Goal: Task Accomplishment & Management: Manage account settings

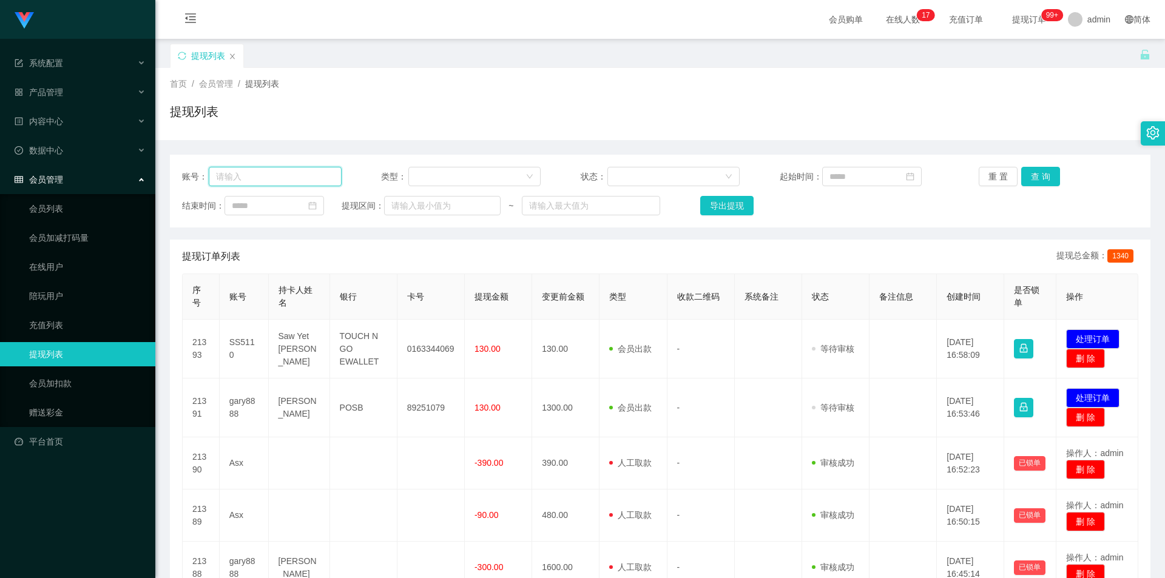
click at [271, 175] on input "text" at bounding box center [275, 176] width 133 height 19
paste input "92769468"
type input "92769468"
click at [1037, 172] on button "查 询" at bounding box center [1041, 176] width 39 height 19
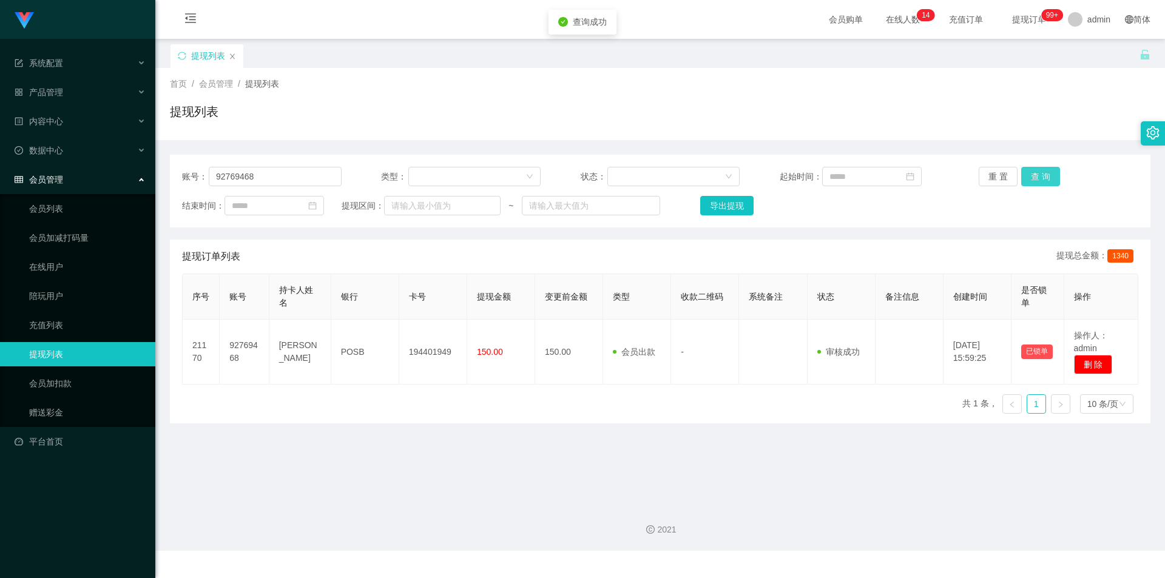
click at [1037, 172] on button "查 询" at bounding box center [1041, 176] width 39 height 19
drag, startPoint x: 1023, startPoint y: 104, endPoint x: 1048, endPoint y: 2, distance: 105.0
click at [1023, 103] on div "提现列表" at bounding box center [660, 117] width 981 height 28
click at [78, 215] on link "会员列表" at bounding box center [87, 209] width 117 height 24
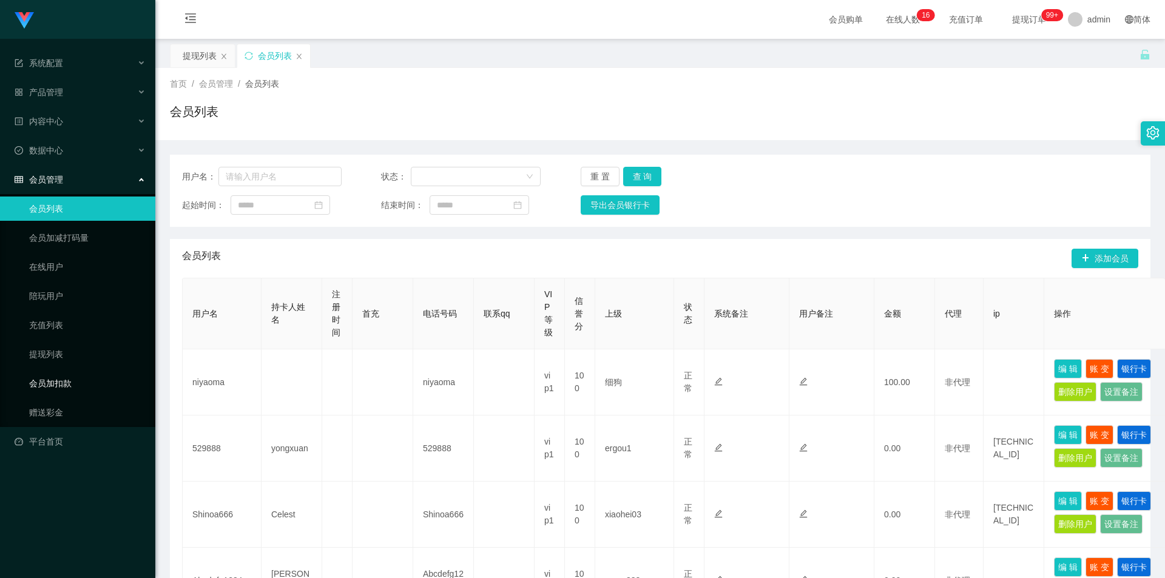
click at [78, 382] on link "会员加扣款" at bounding box center [87, 383] width 117 height 24
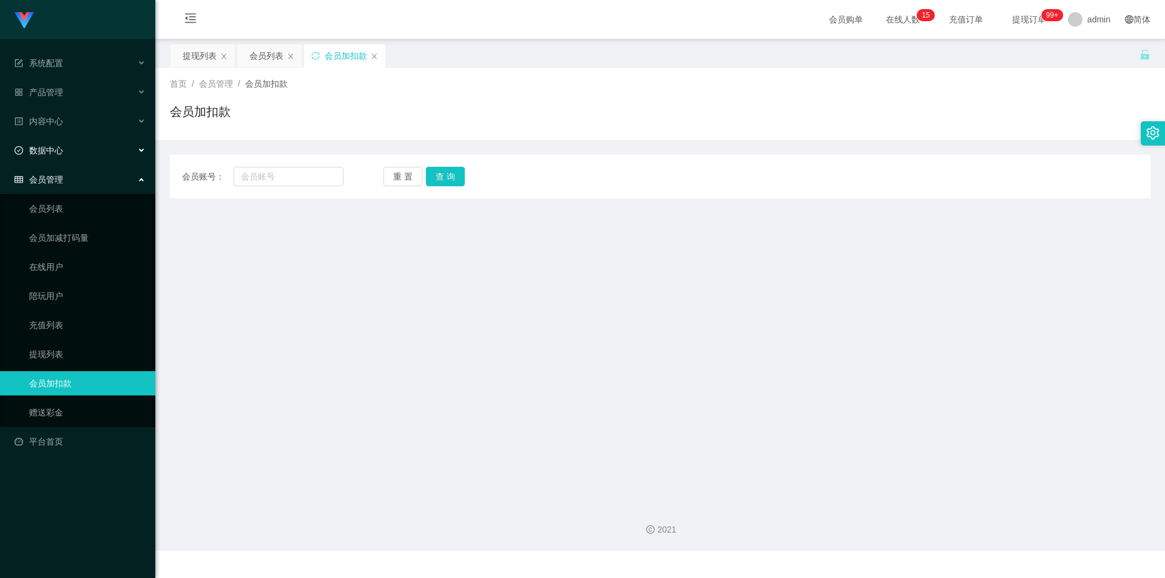
click at [74, 143] on div "数据中心" at bounding box center [77, 150] width 155 height 24
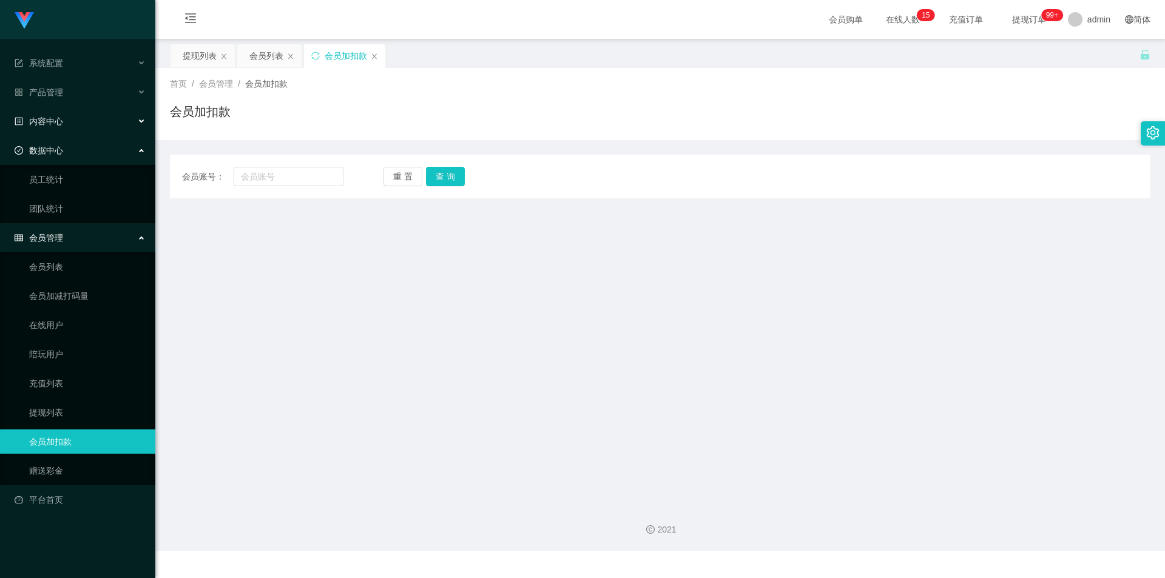
click at [78, 111] on div "内容中心" at bounding box center [77, 121] width 155 height 24
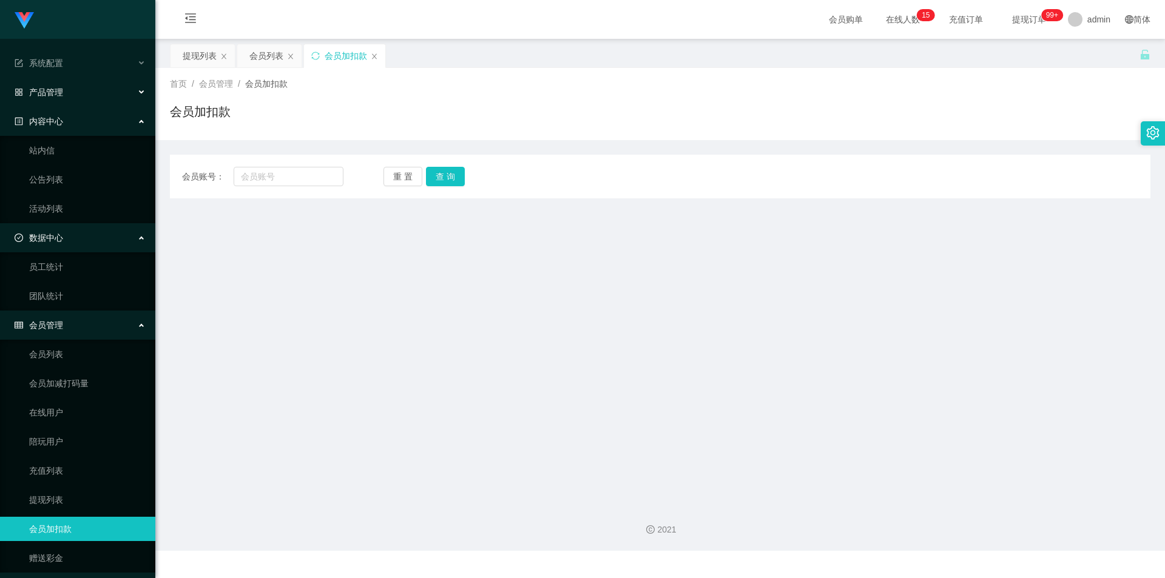
click at [80, 98] on div "产品管理" at bounding box center [77, 92] width 155 height 24
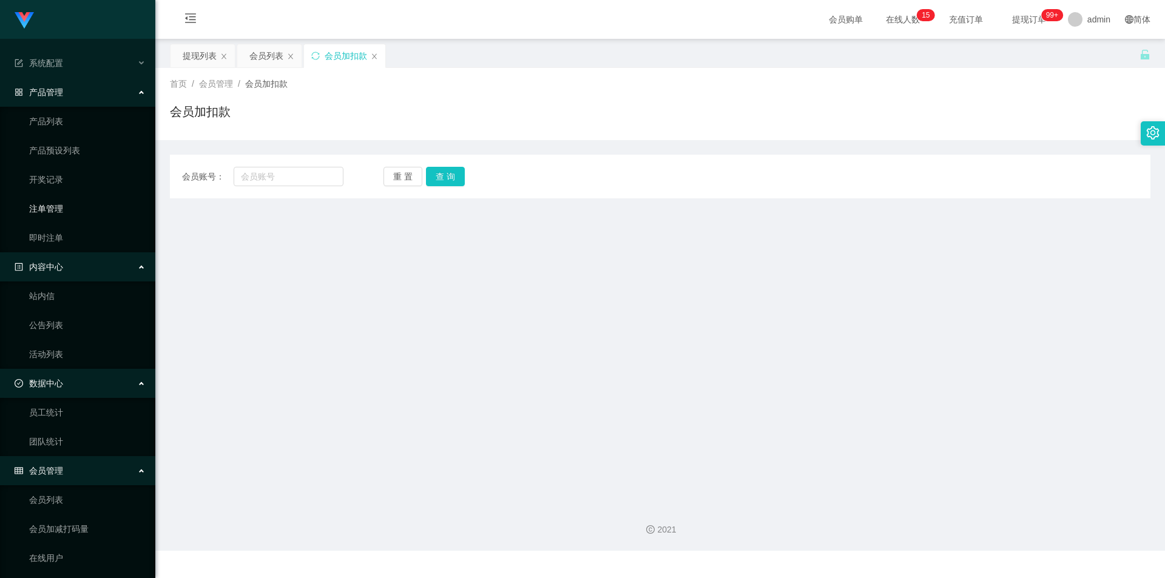
click at [70, 215] on link "注单管理" at bounding box center [87, 209] width 117 height 24
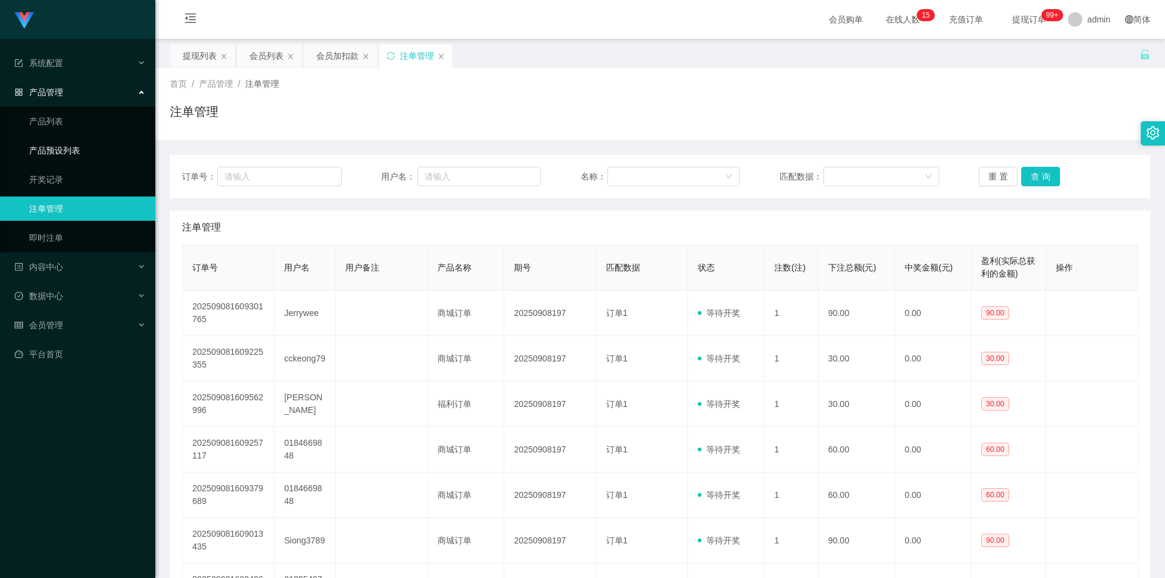
click at [78, 151] on link "产品预设列表" at bounding box center [87, 150] width 117 height 24
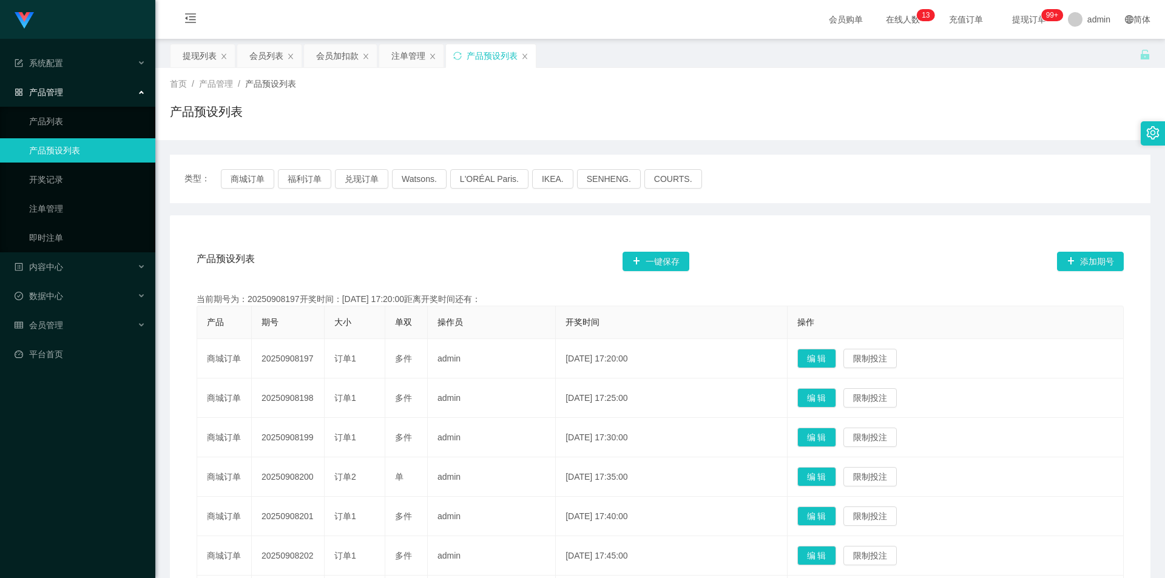
click at [479, 123] on div "产品预设列表" at bounding box center [660, 117] width 981 height 28
click at [834, 111] on div "产品预设列表" at bounding box center [660, 117] width 981 height 28
drag, startPoint x: 404, startPoint y: 53, endPoint x: 394, endPoint y: 80, distance: 28.1
click at [404, 53] on div "注单管理" at bounding box center [408, 55] width 34 height 23
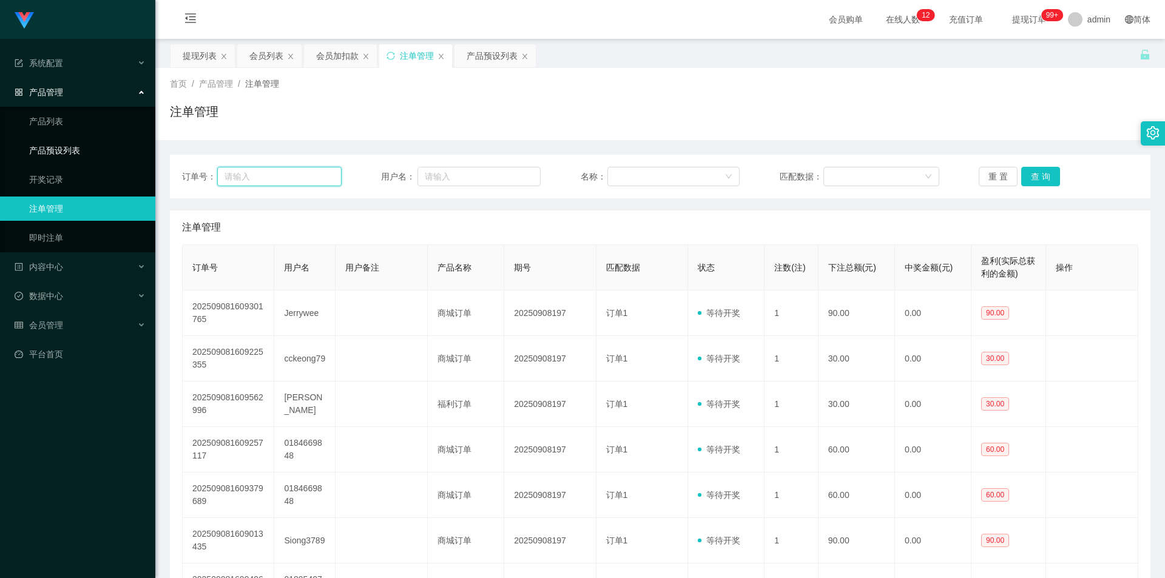
drag, startPoint x: 332, startPoint y: 176, endPoint x: 0, endPoint y: 160, distance: 332.4
click at [0, 160] on section "系统配置 产品管理 产品列表 产品预设列表 开奖记录 注单管理 即时注单 内容中心 站内信 公告列表 活动列表 数据中心 员工统计 团队统计 会员管理 会员列…" at bounding box center [582, 420] width 1165 height 841
paste input "92769468"
type input "92769468"
drag, startPoint x: 210, startPoint y: 175, endPoint x: 0, endPoint y: 140, distance: 212.9
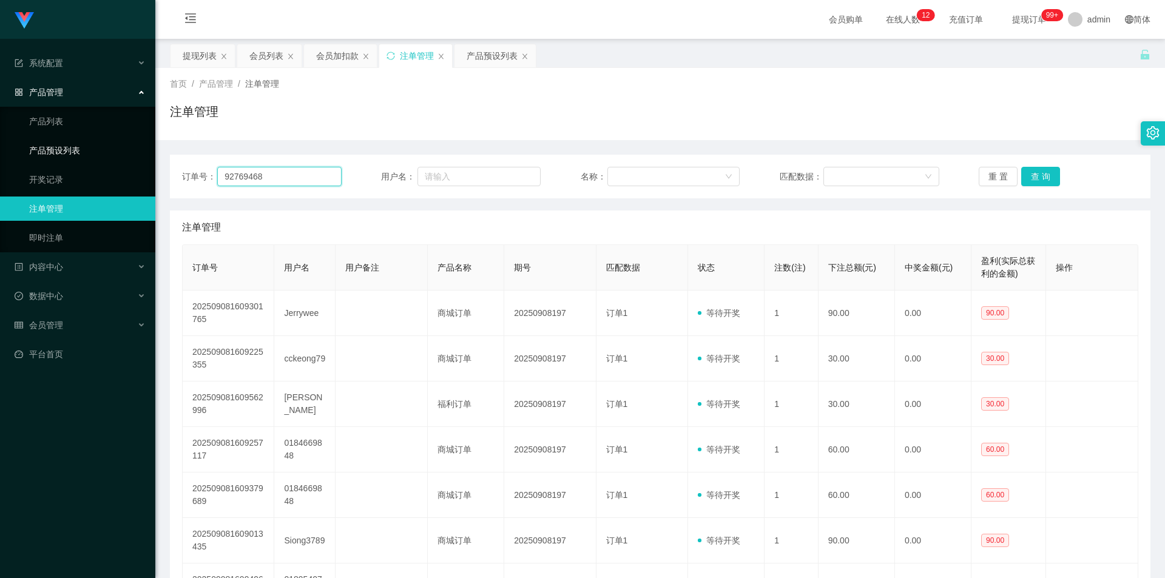
click at [0, 140] on section "系统配置 产品管理 产品列表 产品预设列表 开奖记录 注单管理 即时注单 内容中心 站内信 公告列表 活动列表 数据中心 员工统计 团队统计 会员管理 会员列…" at bounding box center [582, 420] width 1165 height 841
click at [471, 178] on input "text" at bounding box center [479, 176] width 123 height 19
paste input "92769468"
type input "92769468"
click at [1043, 175] on button "查 询" at bounding box center [1041, 176] width 39 height 19
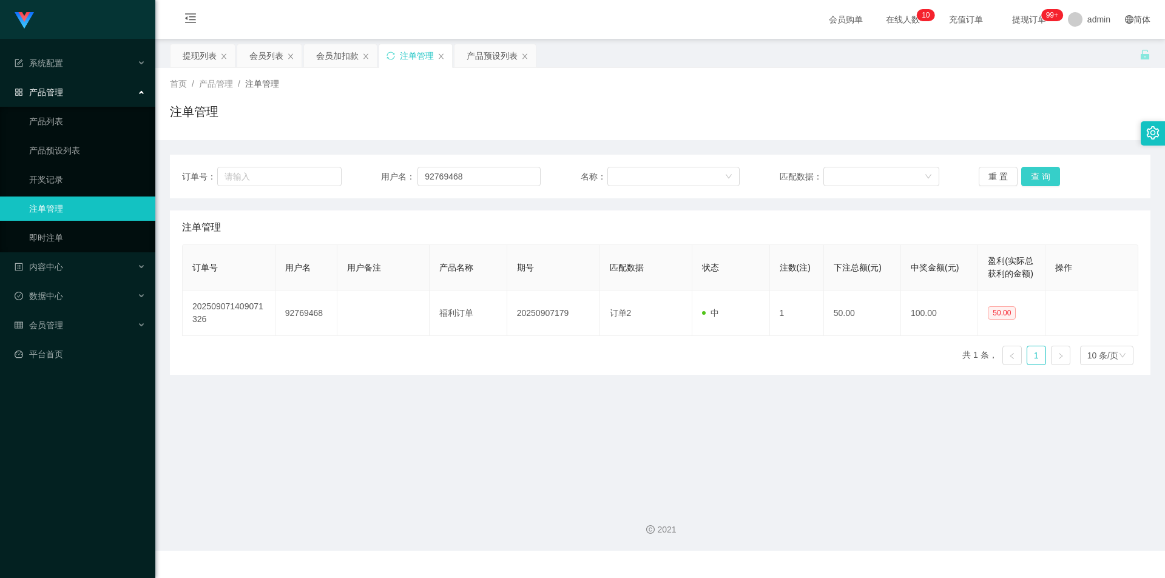
click at [1043, 175] on button "查 询" at bounding box center [1041, 176] width 39 height 19
click at [980, 120] on div "注单管理" at bounding box center [660, 117] width 981 height 28
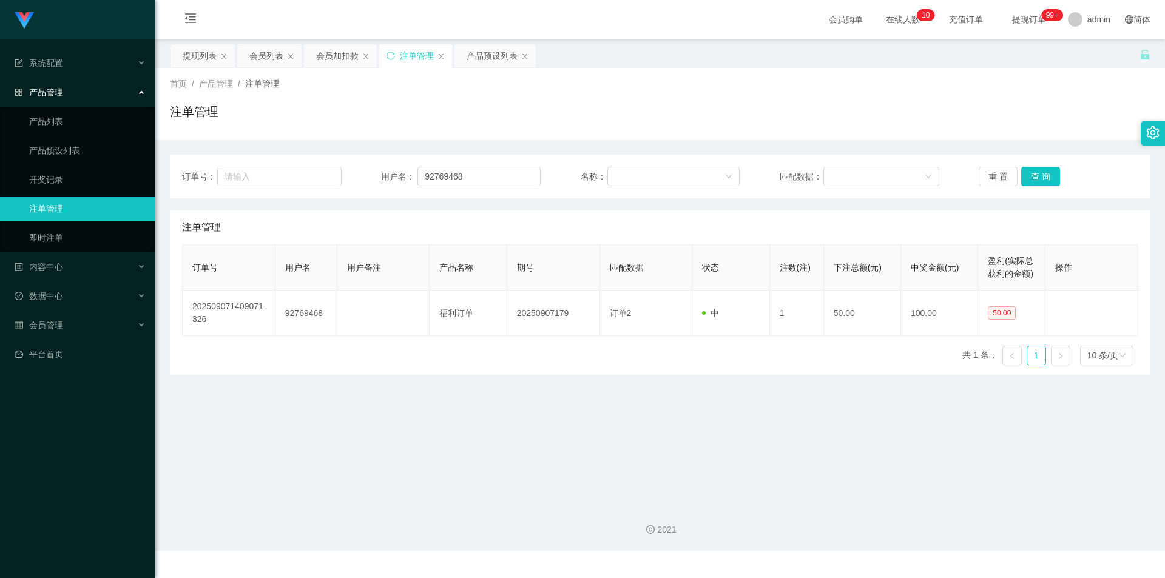
click at [940, 112] on div "注单管理" at bounding box center [660, 117] width 981 height 28
drag, startPoint x: 200, startPoint y: 52, endPoint x: 207, endPoint y: 69, distance: 19.0
click at [199, 53] on div "提现列表" at bounding box center [200, 55] width 34 height 23
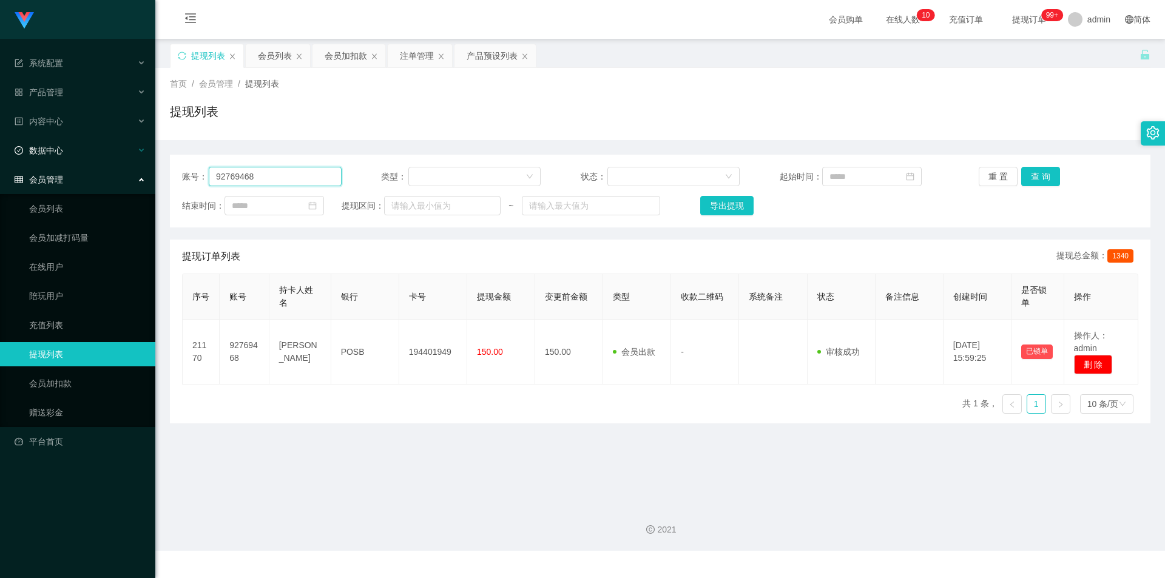
drag, startPoint x: 271, startPoint y: 169, endPoint x: 0, endPoint y: 161, distance: 271.4
click at [0, 161] on section "系统配置 产品管理 产品列表 产品预设列表 开奖记录 注单管理 即时注单 内容中心 站内信 公告列表 活动列表 数据中心 员工统计 团队统计 会员管理 会员列…" at bounding box center [582, 275] width 1165 height 551
click at [1025, 169] on button "查 询" at bounding box center [1041, 176] width 39 height 19
click at [1029, 179] on button "查 询" at bounding box center [1041, 176] width 39 height 19
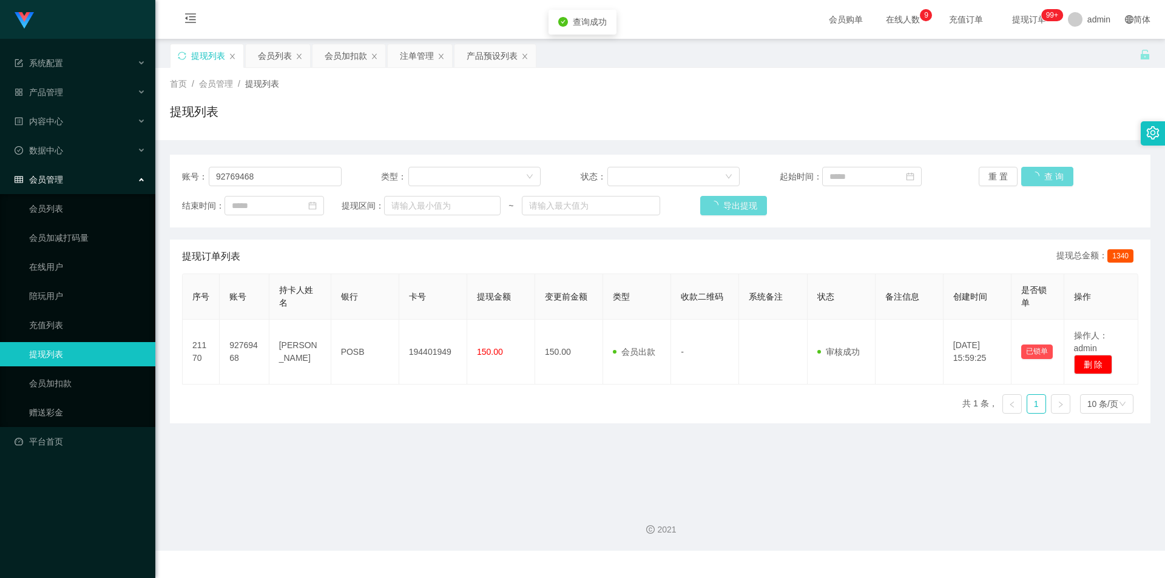
click at [1030, 174] on div "重 置 查 询" at bounding box center [1059, 176] width 160 height 19
click at [1030, 174] on button "查 询" at bounding box center [1041, 176] width 39 height 19
click at [1025, 127] on div "提现列表" at bounding box center [660, 117] width 981 height 28
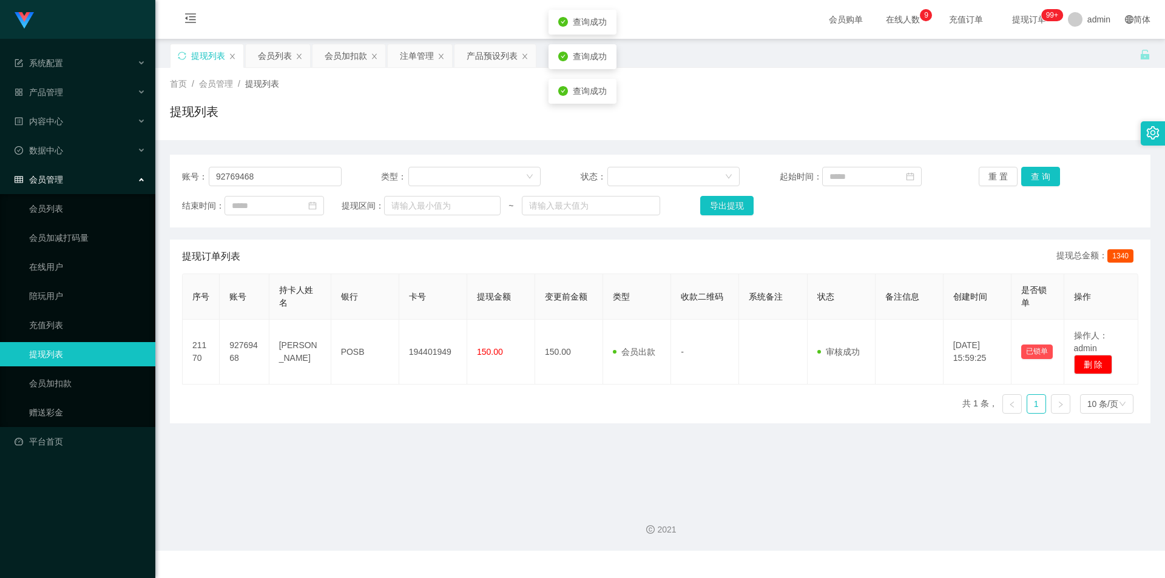
click at [406, 95] on div "首页 / 会员管理 / 提现列表 / 提现列表" at bounding box center [660, 104] width 981 height 53
click at [271, 53] on div "会员列表" at bounding box center [275, 55] width 34 height 23
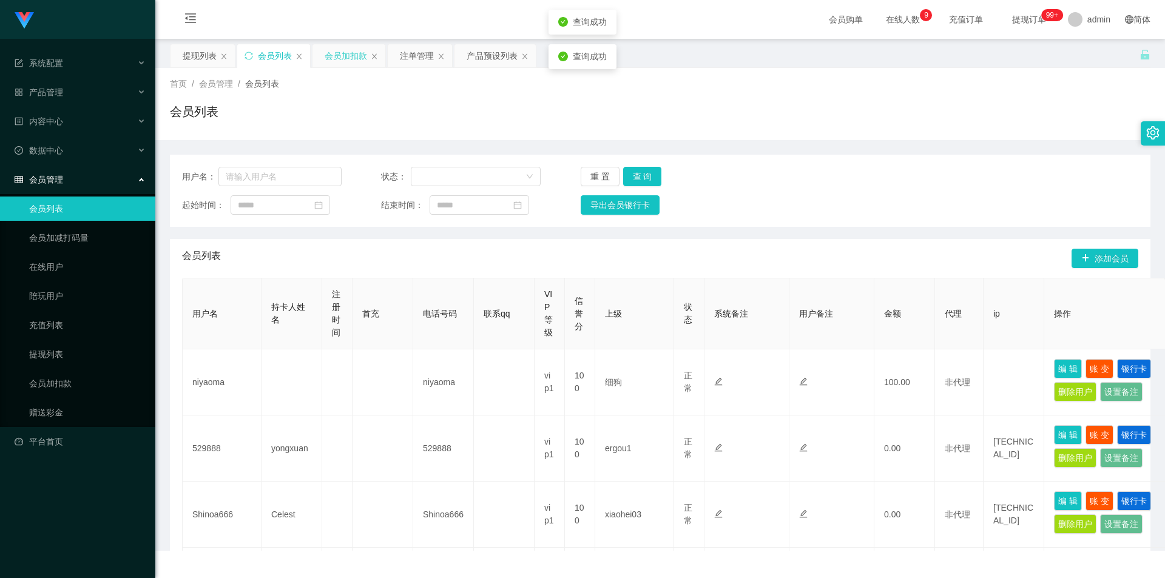
click at [340, 58] on div "会员加扣款" at bounding box center [346, 55] width 42 height 23
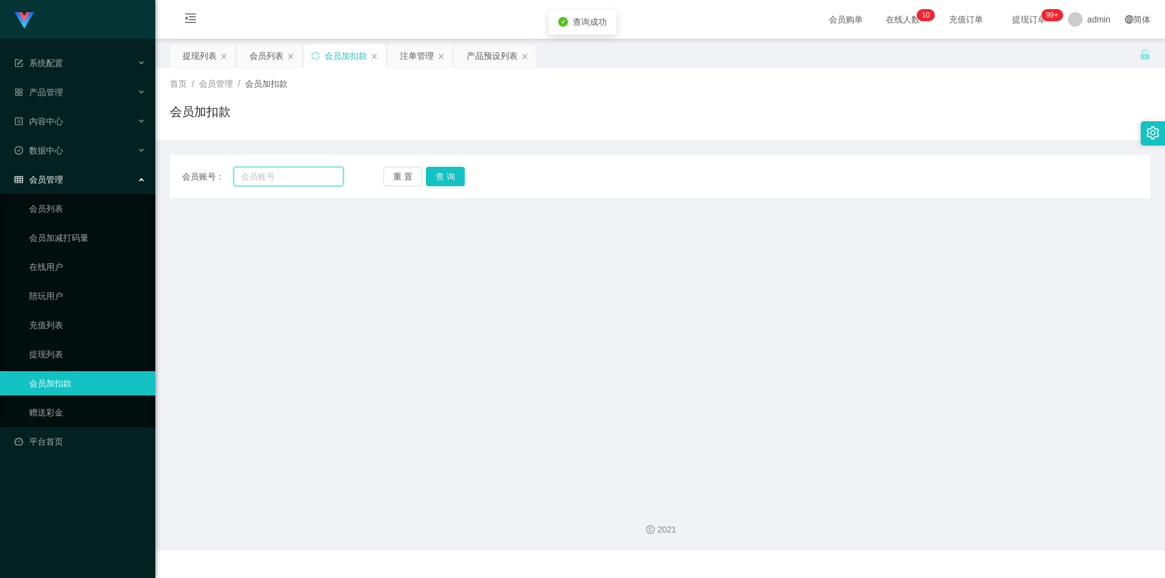
click at [323, 171] on input "text" at bounding box center [289, 176] width 110 height 19
paste input "92769468"
click at [438, 178] on button "查 询" at bounding box center [445, 176] width 39 height 19
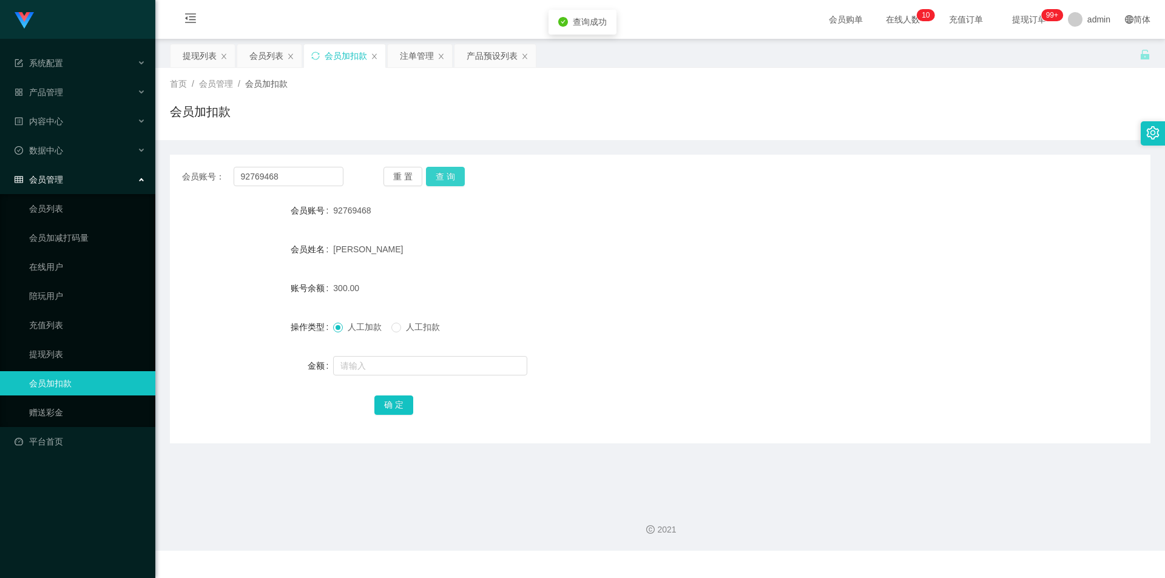
click at [439, 177] on button "查 询" at bounding box center [445, 176] width 39 height 19
drag, startPoint x: 869, startPoint y: 143, endPoint x: 989, endPoint y: 110, distance: 124.4
click at [875, 141] on div "会员账号： 92769468 重 置 查 询 会员账号 92769468 会员姓名 [PERSON_NAME] 账号余额 300.00 操作类型 人工加款 人…" at bounding box center [660, 291] width 981 height 303
click at [0, 135] on section "系统配置 产品管理 产品列表 产品预设列表 开奖记录 注单管理 即时注单 内容中心 站内信 公告列表 活动列表 数据中心 员工统计 团队统计 会员管理 会员列…" at bounding box center [582, 275] width 1165 height 551
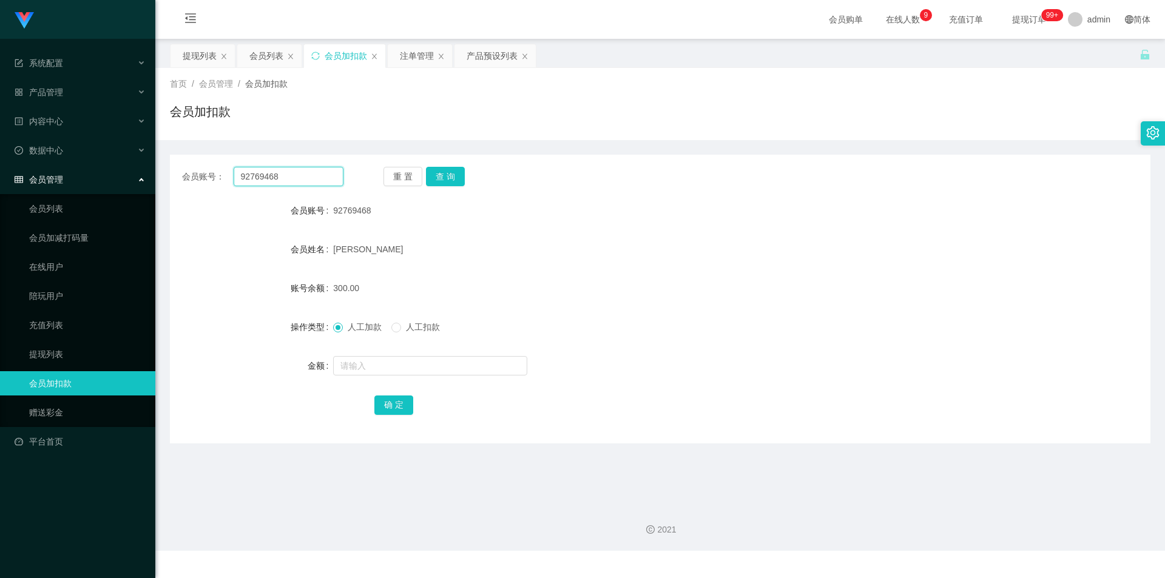
paste input "89098431"
type input "89098431"
click at [415, 171] on button "重 置" at bounding box center [403, 176] width 39 height 19
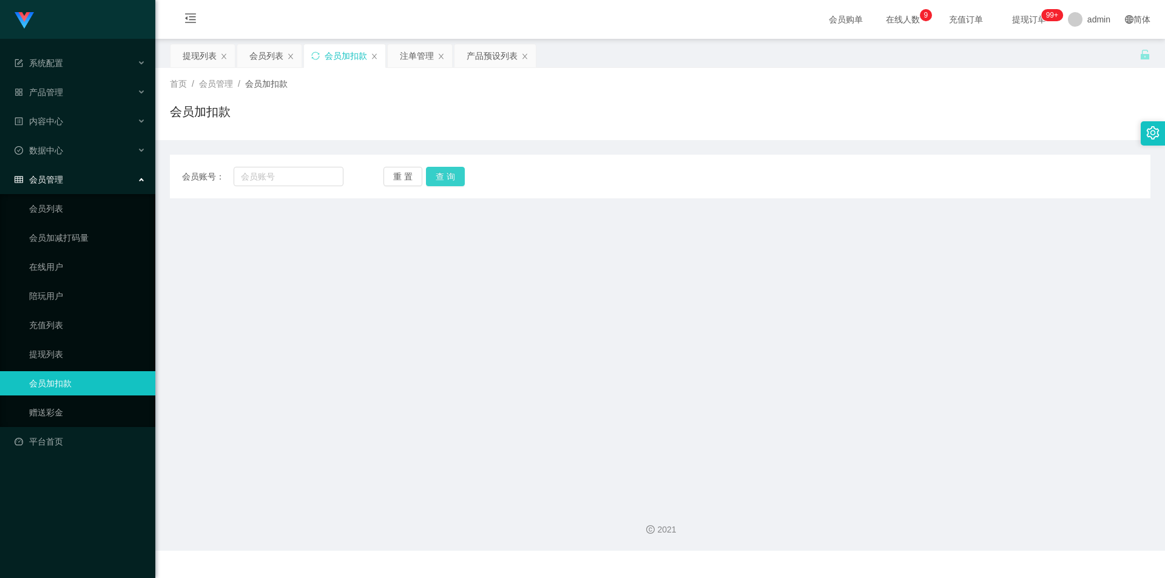
click at [452, 174] on button "查 询" at bounding box center [445, 176] width 39 height 19
click at [299, 174] on input "text" at bounding box center [289, 176] width 110 height 19
paste input "89098431"
type input "89098431"
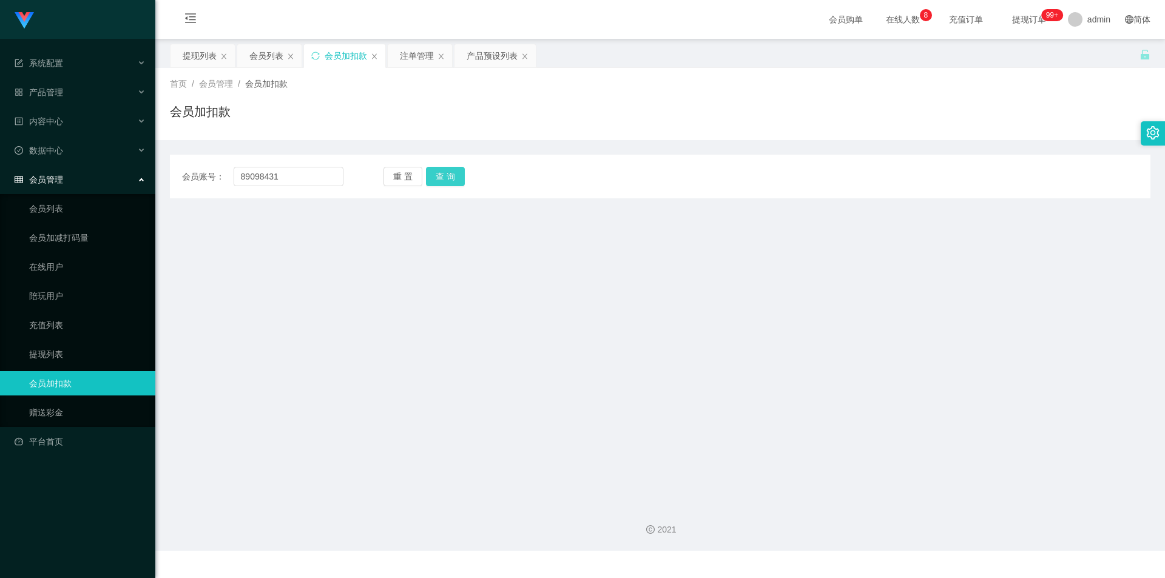
click at [427, 178] on button "查 询" at bounding box center [445, 176] width 39 height 19
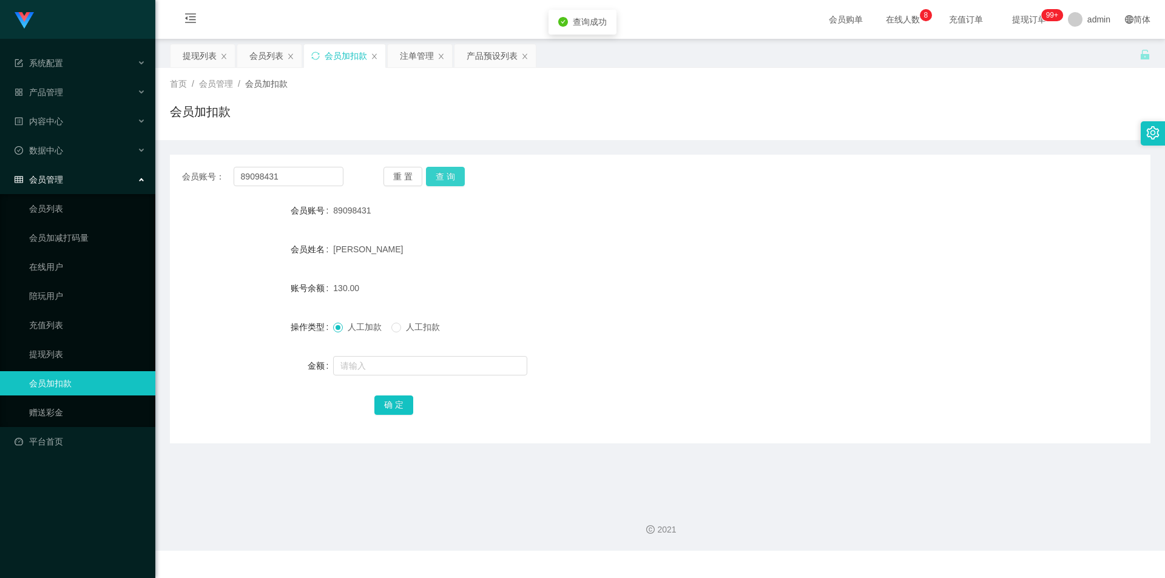
click at [439, 174] on button "查 询" at bounding box center [445, 176] width 39 height 19
drag, startPoint x: 931, startPoint y: 125, endPoint x: 1120, endPoint y: 6, distance: 223.6
click at [934, 124] on div "会员加扣款" at bounding box center [660, 117] width 981 height 28
click at [300, 126] on div "会员加扣款" at bounding box center [660, 117] width 981 height 28
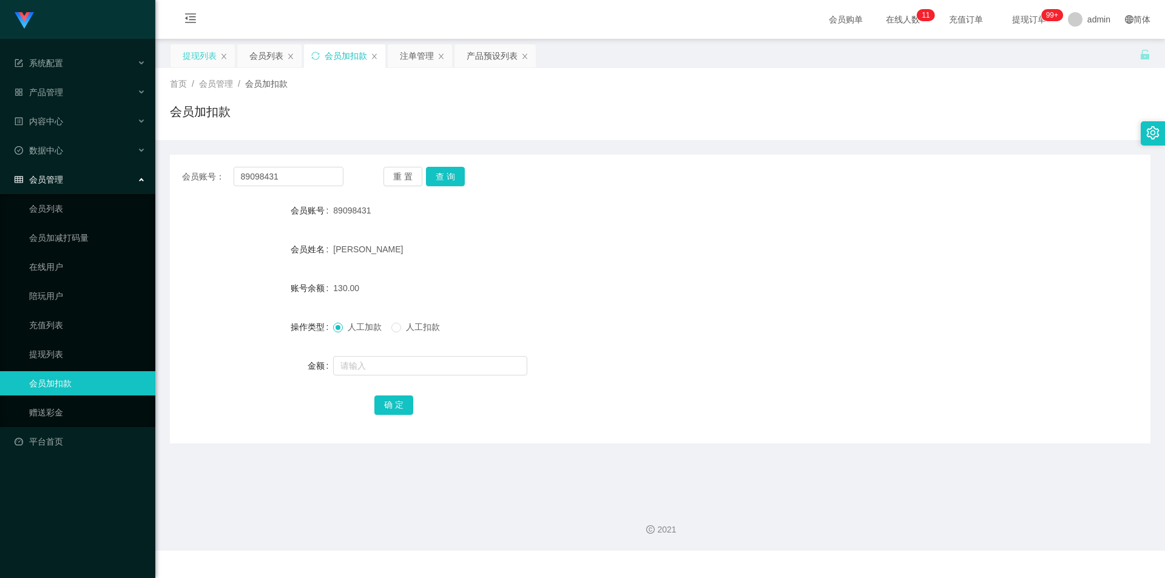
click at [198, 55] on div "提现列表" at bounding box center [200, 55] width 34 height 23
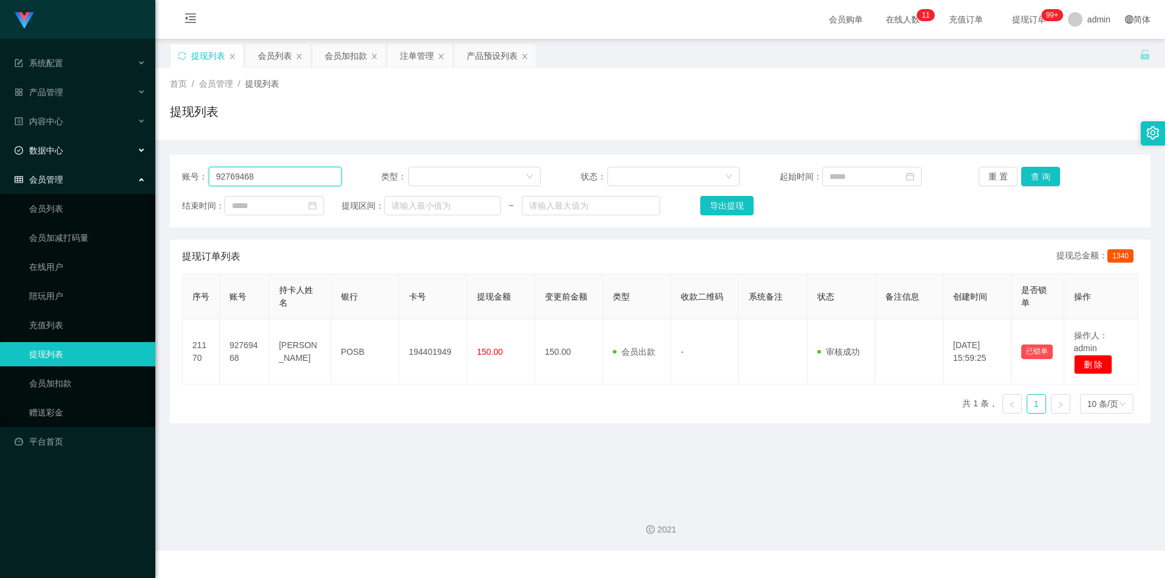
drag, startPoint x: 271, startPoint y: 180, endPoint x: 0, endPoint y: 136, distance: 274.3
click at [0, 136] on section "系统配置 产品管理 产品列表 产品预设列表 开奖记录 注单管理 即时注单 内容中心 站内信 公告列表 活动列表 数据中心 员工统计 团队统计 会员管理 会员列…" at bounding box center [582, 275] width 1165 height 551
click at [1035, 172] on button "查 询" at bounding box center [1041, 176] width 39 height 19
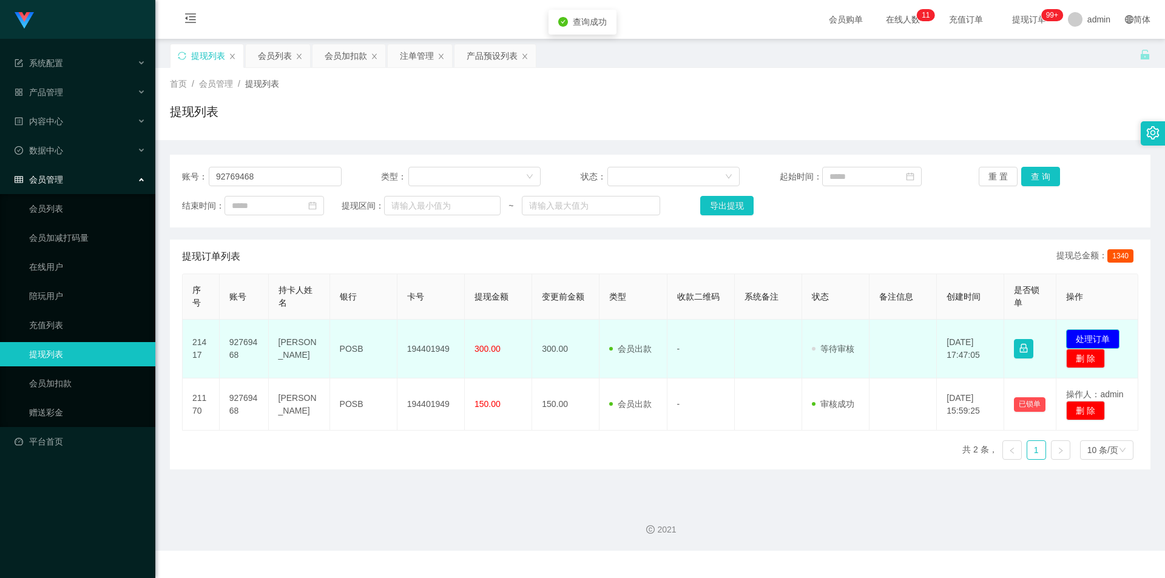
click at [1073, 342] on button "处理订单" at bounding box center [1092, 339] width 53 height 19
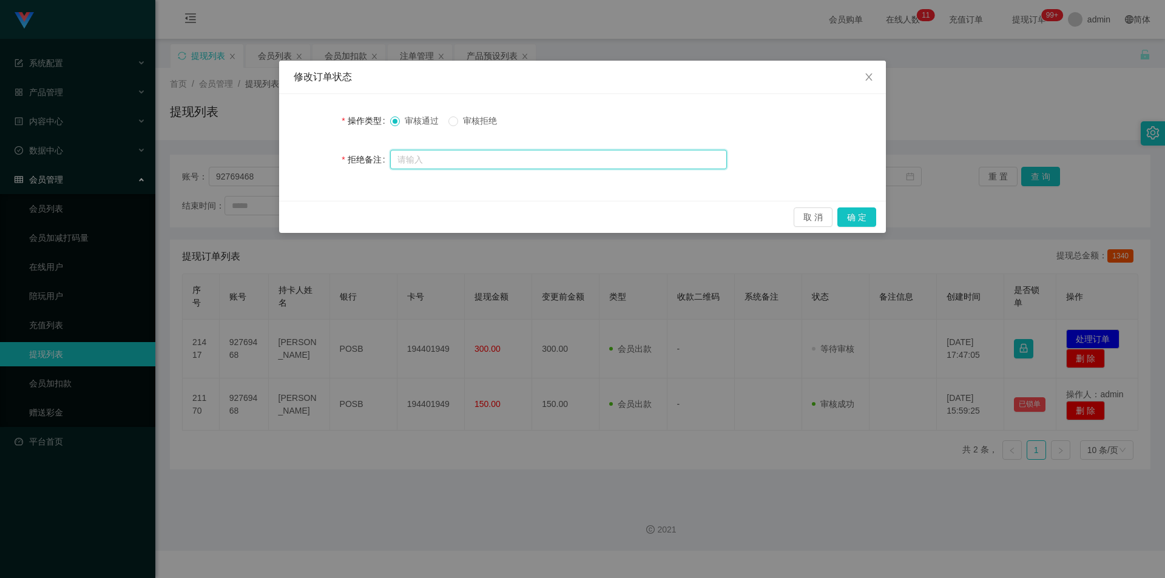
click at [433, 161] on input "text" at bounding box center [558, 159] width 337 height 19
type input "任务未完成，审核无法通过"
click at [863, 216] on button "确 定" at bounding box center [857, 217] width 39 height 19
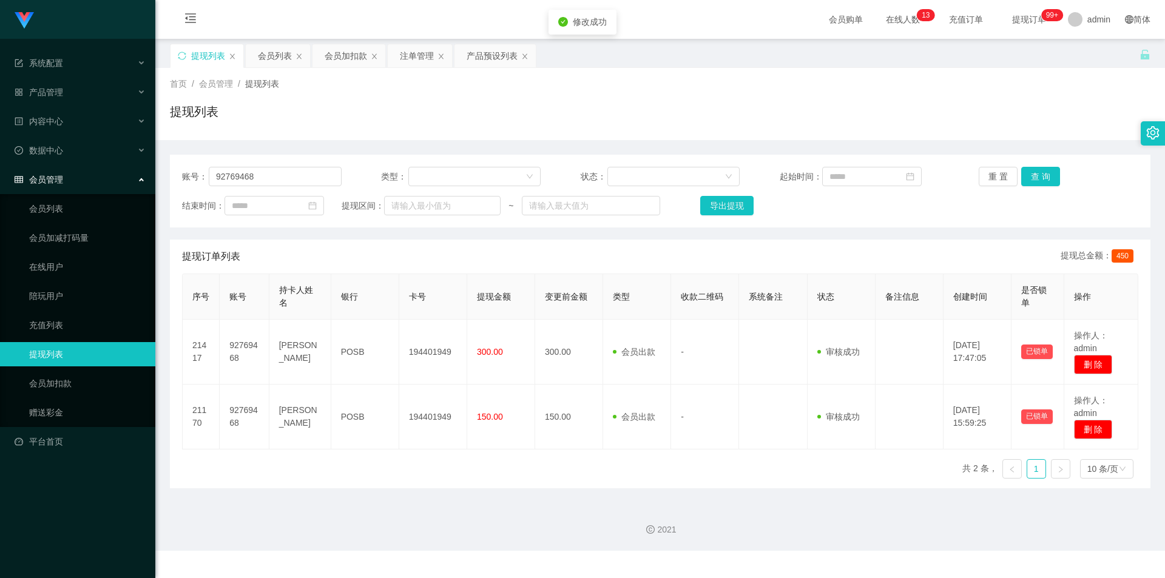
click at [971, 146] on div "账号： 92769468 类型： 状态： 起始时间： 重 置 查 询 结束时间： 提现区间： ~ 导出提现 提现订单列表 提现总金额： 450 序号 账号 持…" at bounding box center [660, 314] width 981 height 348
click at [971, 135] on div "首页 / 会员管理 / 提现列表 / 提现列表" at bounding box center [660, 104] width 1010 height 72
paste input "89098431"
drag, startPoint x: 259, startPoint y: 175, endPoint x: 0, endPoint y: 140, distance: 260.9
click at [0, 140] on section "系统配置 产品管理 产品列表 产品预设列表 开奖记录 注单管理 即时注单 内容中心 站内信 公告列表 活动列表 数据中心 员工统计 团队统计 会员管理 会员列…" at bounding box center [582, 275] width 1165 height 551
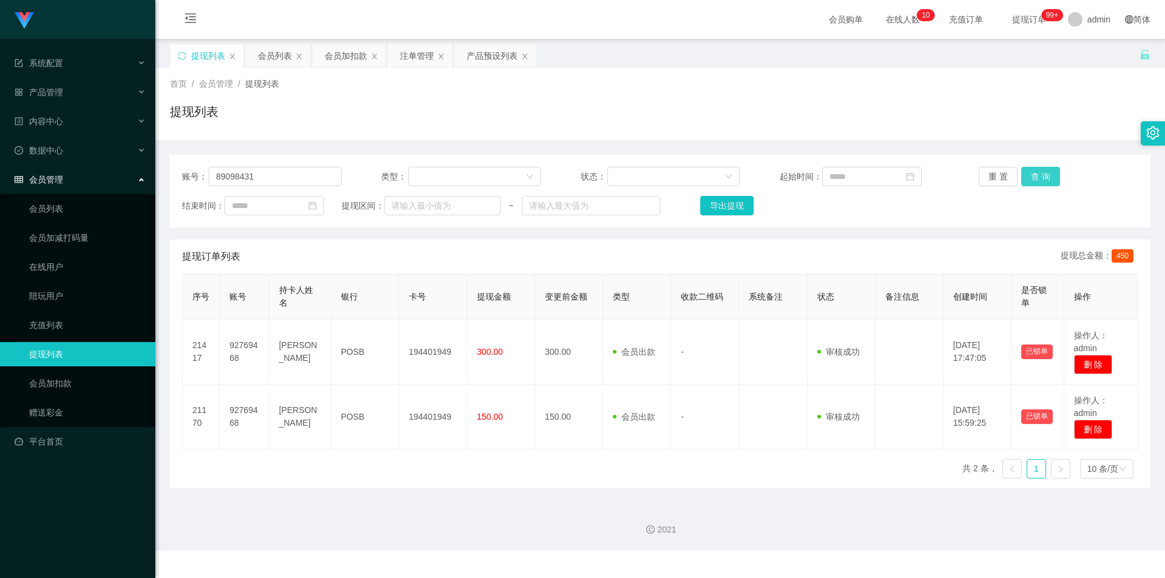
click at [1028, 174] on button "查 询" at bounding box center [1041, 176] width 39 height 19
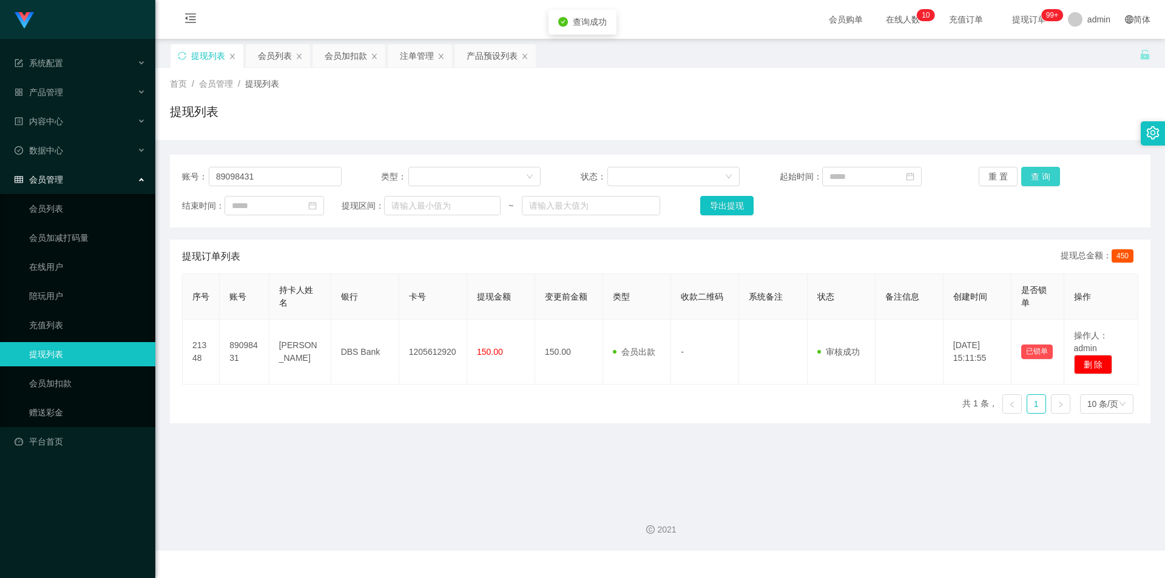
click at [1028, 174] on button "查 询" at bounding box center [1041, 176] width 39 height 19
drag, startPoint x: 1080, startPoint y: 96, endPoint x: 1082, endPoint y: 49, distance: 46.8
click at [1080, 89] on div "首页 / 会员管理 / 提现列表 / 提现列表" at bounding box center [660, 104] width 981 height 53
drag, startPoint x: 280, startPoint y: 177, endPoint x: 0, endPoint y: 171, distance: 279.9
click at [0, 171] on section "系统配置 产品管理 产品列表 产品预设列表 开奖记录 注单管理 即时注单 内容中心 站内信 公告列表 活动列表 数据中心 员工统计 团队统计 会员管理 会员列…" at bounding box center [582, 275] width 1165 height 551
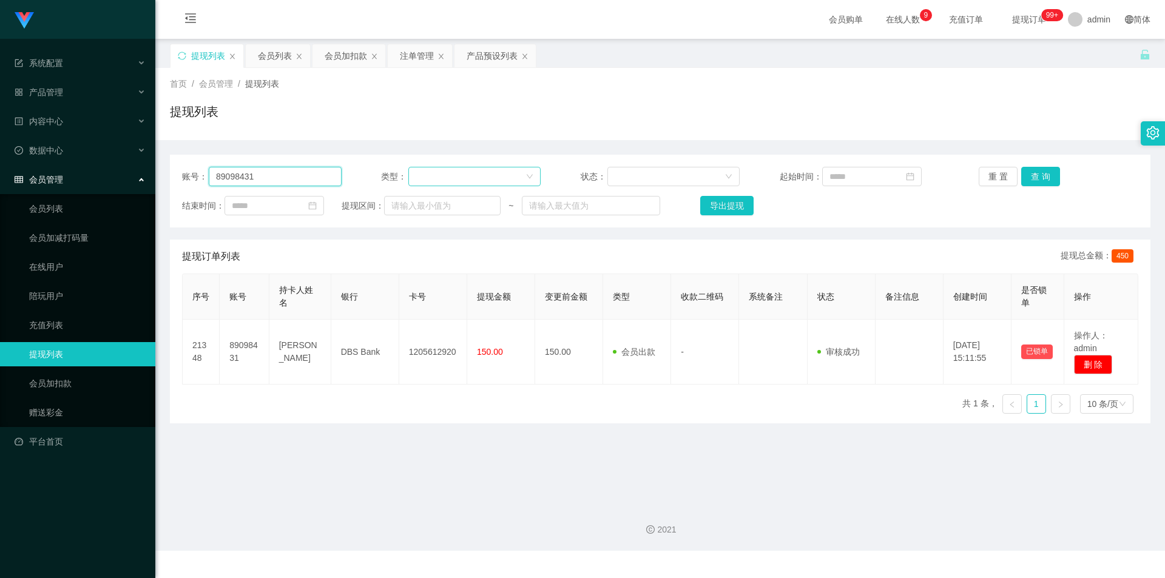
paste input "92769468"
type input "92769468"
click at [1035, 172] on button "查 询" at bounding box center [1041, 176] width 39 height 19
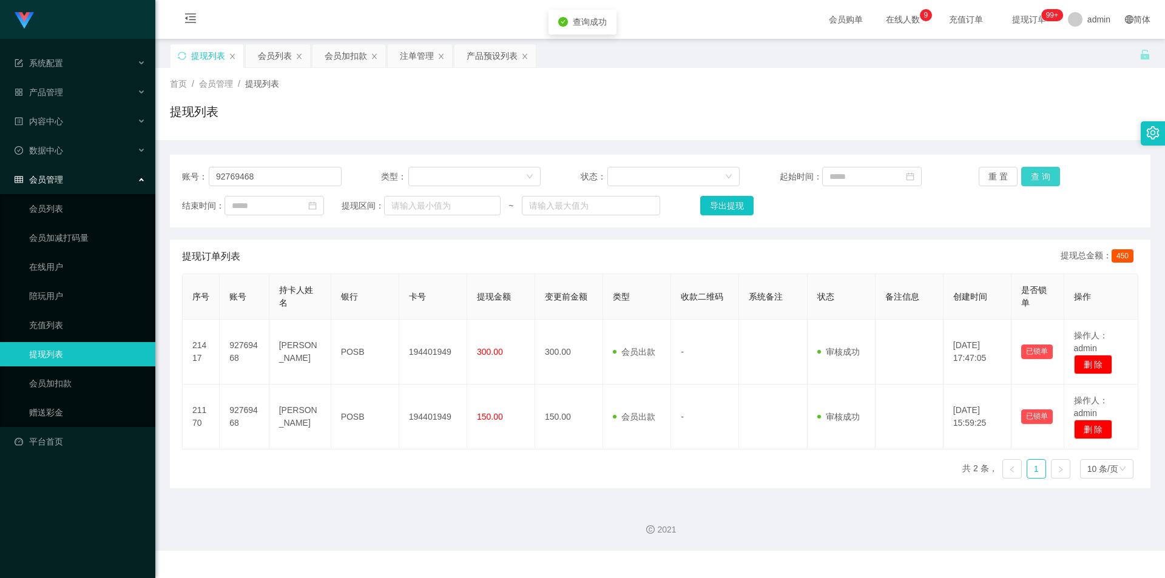
click at [1035, 172] on button "查 询" at bounding box center [1041, 176] width 39 height 19
click at [881, 104] on div "提现列表" at bounding box center [660, 117] width 981 height 28
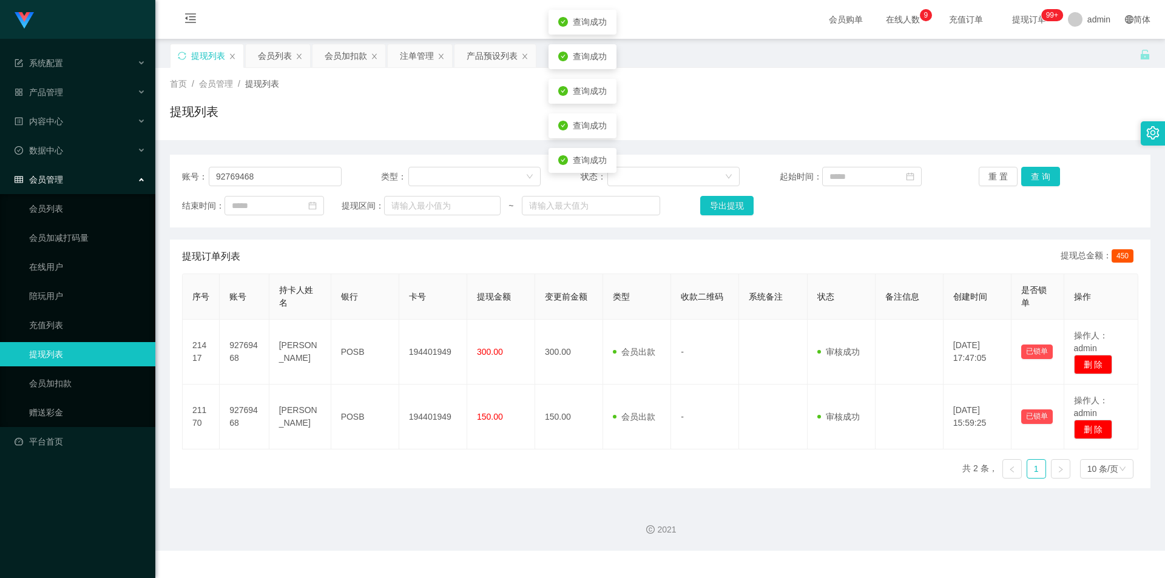
click at [873, 103] on div "提现列表" at bounding box center [660, 117] width 981 height 28
click at [339, 56] on div "会员加扣款" at bounding box center [346, 55] width 42 height 23
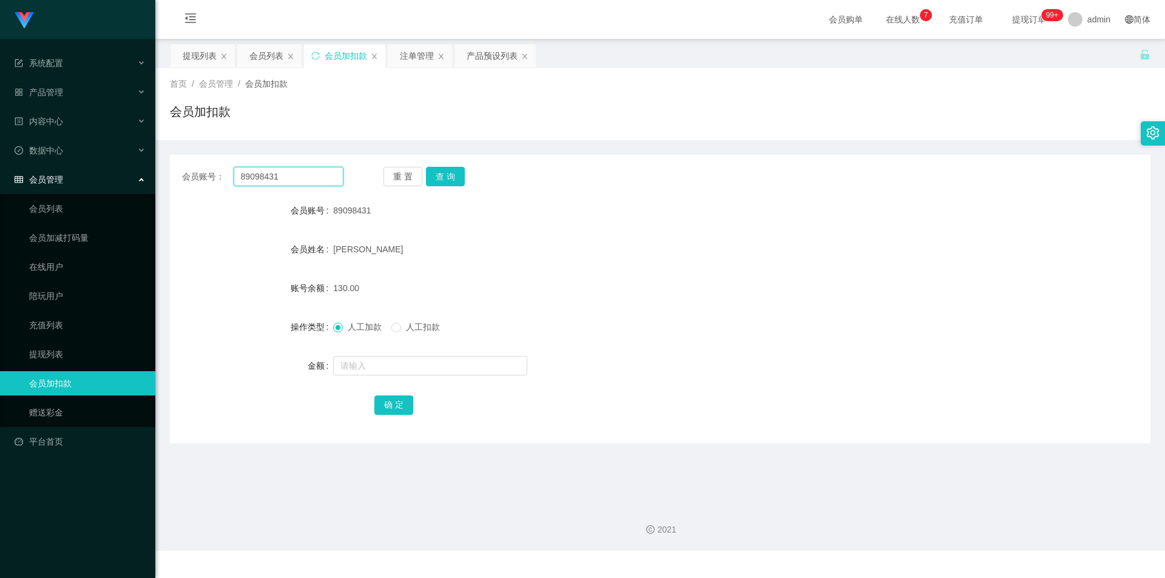
drag, startPoint x: 319, startPoint y: 176, endPoint x: 0, endPoint y: 176, distance: 319.3
click at [0, 176] on section "系统配置 产品管理 产品列表 产品预设列表 开奖记录 注单管理 即时注单 内容中心 站内信 公告列表 活动列表 数据中心 员工统计 团队统计 会员管理 会员列…" at bounding box center [582, 275] width 1165 height 551
paste input "92769468"
type input "92769468"
click at [449, 175] on button "查 询" at bounding box center [445, 176] width 39 height 19
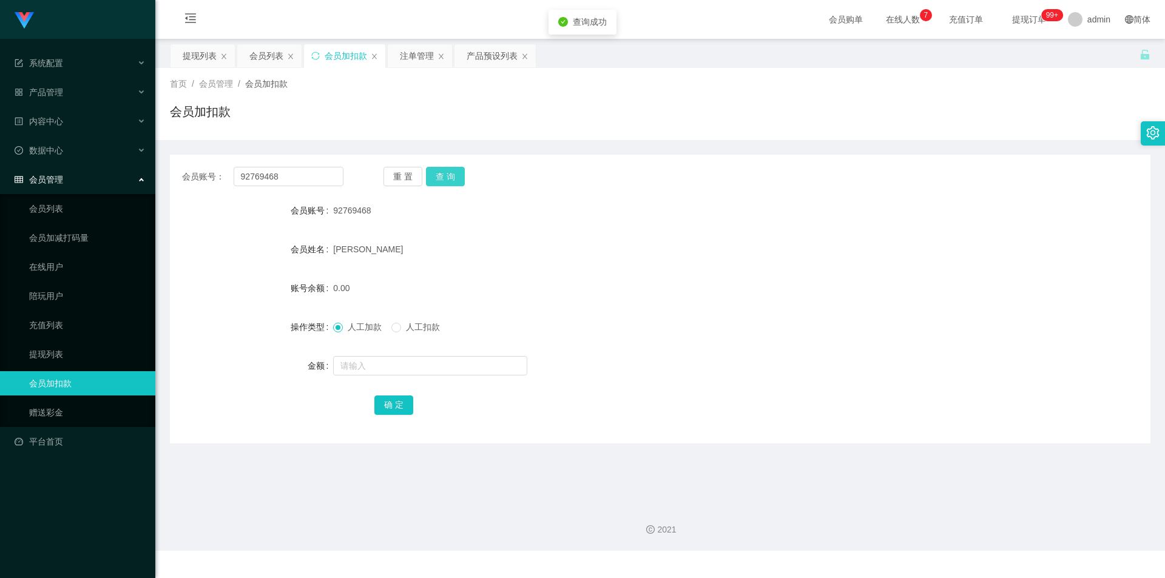
click at [449, 175] on button "查 询" at bounding box center [445, 176] width 39 height 19
click at [449, 175] on div "重 置 查 询" at bounding box center [464, 176] width 161 height 19
click at [449, 175] on button "查 询" at bounding box center [445, 176] width 39 height 19
click at [447, 173] on div "重 置 查 询" at bounding box center [464, 176] width 161 height 19
drag, startPoint x: 447, startPoint y: 173, endPoint x: 493, endPoint y: 110, distance: 77.8
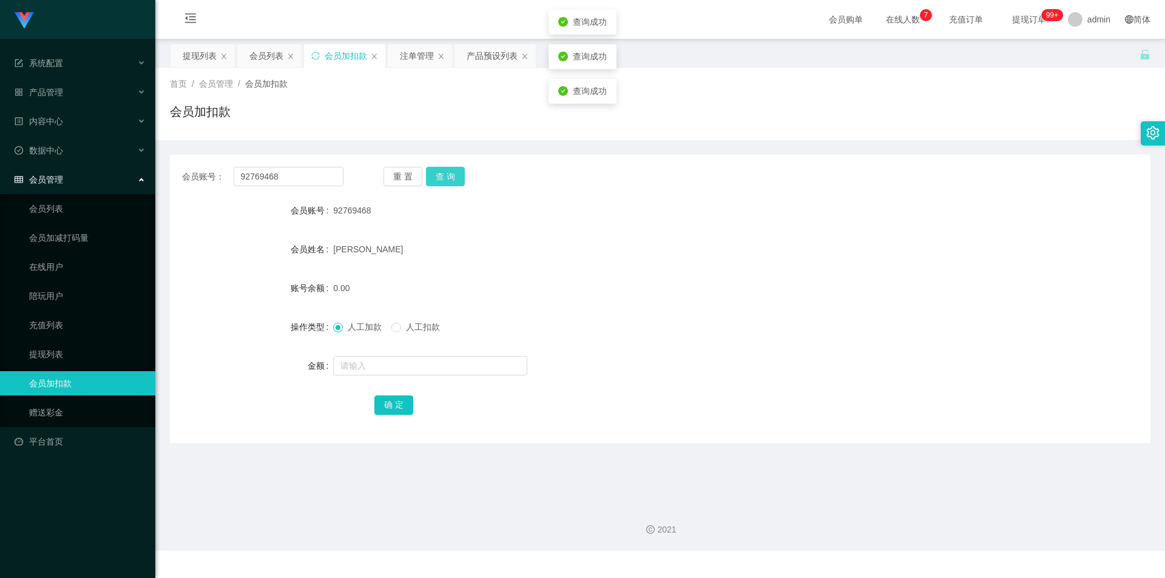
click at [447, 173] on button "查 询" at bounding box center [445, 176] width 39 height 19
click at [493, 106] on div "会员加扣款" at bounding box center [660, 117] width 981 height 28
click at [407, 59] on div "注单管理" at bounding box center [417, 55] width 34 height 23
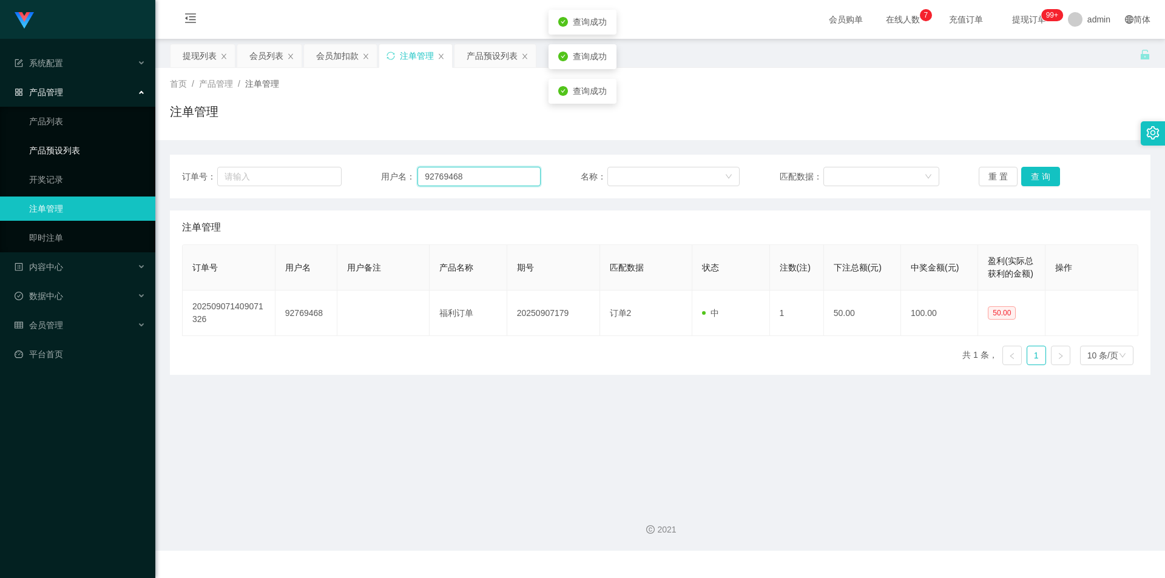
drag, startPoint x: 119, startPoint y: 154, endPoint x: 0, endPoint y: 150, distance: 119.0
click at [0, 150] on section "系统配置 产品管理 产品列表 产品预设列表 开奖记录 注单管理 即时注单 内容中心 站内信 公告列表 活动列表 数据中心 员工统计 团队统计 会员管理 会员列…" at bounding box center [582, 275] width 1165 height 551
click at [1029, 174] on button "查 询" at bounding box center [1041, 176] width 39 height 19
click at [1029, 174] on button "查 询" at bounding box center [1048, 176] width 52 height 19
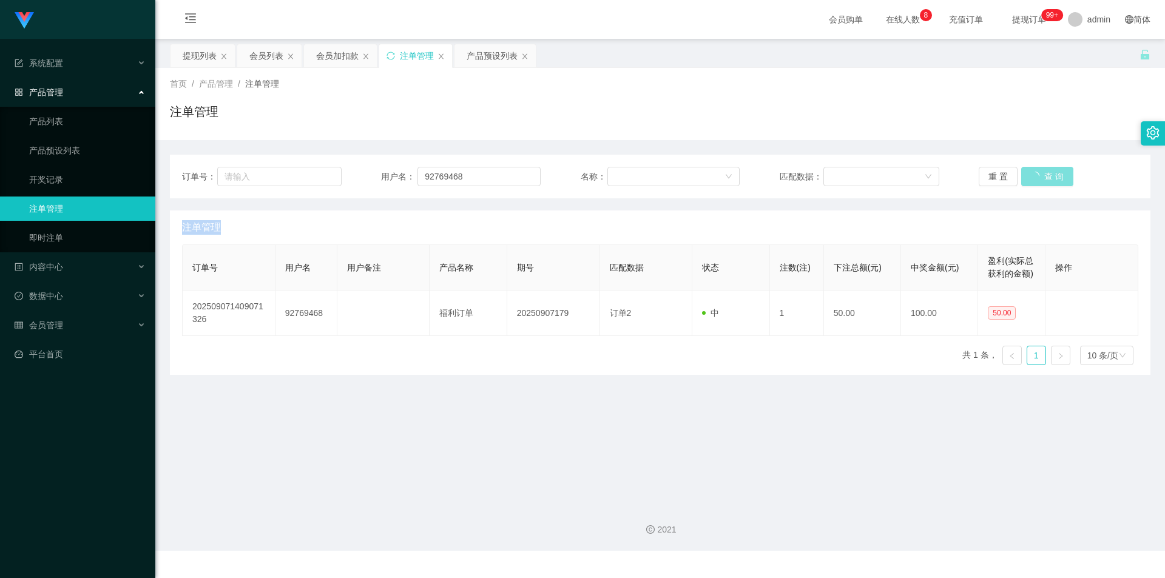
click at [1029, 174] on div "重 置 查 询" at bounding box center [1059, 176] width 160 height 19
click at [1029, 174] on button "查 询" at bounding box center [1041, 176] width 39 height 19
click at [1029, 174] on div "重 置 查 询" at bounding box center [1059, 176] width 160 height 19
drag, startPoint x: 940, startPoint y: 129, endPoint x: 931, endPoint y: 129, distance: 9.1
click at [940, 129] on div "注单管理" at bounding box center [660, 117] width 981 height 28
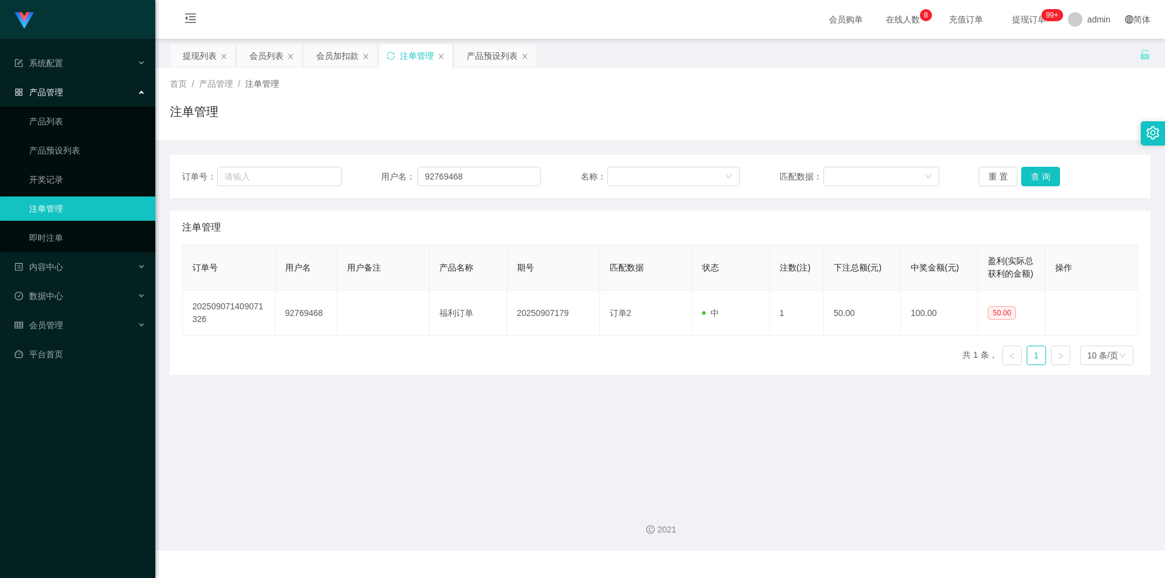
click at [374, 96] on div "首页 / 产品管理 / 注单管理 / 注单管理" at bounding box center [660, 104] width 981 height 53
click at [341, 61] on div "会员加扣款" at bounding box center [337, 55] width 42 height 23
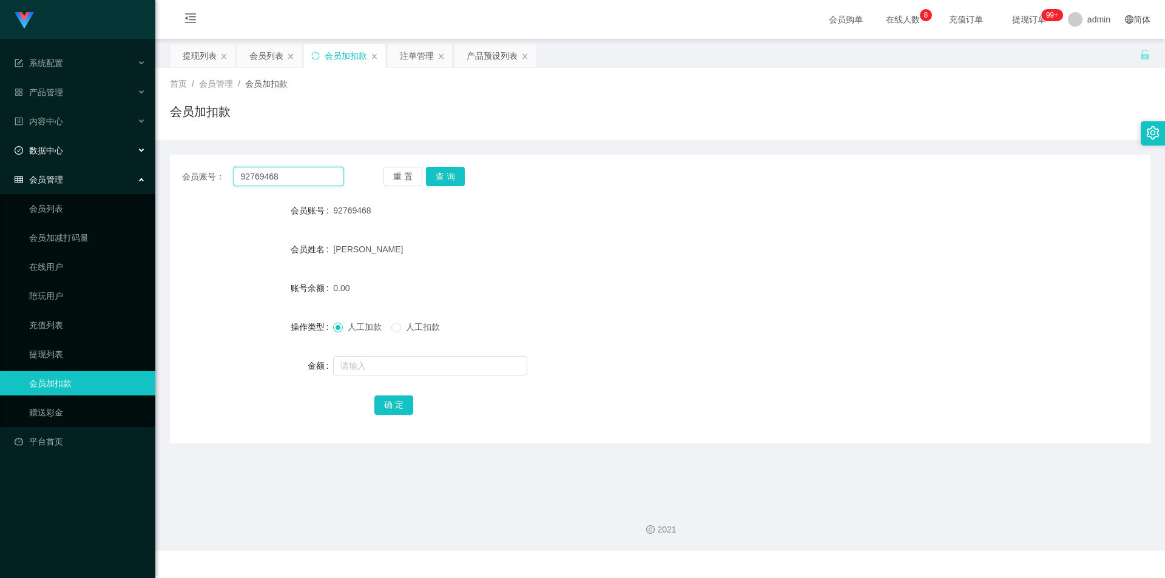
click at [0, 163] on section "系统配置 产品管理 产品列表 产品预设列表 开奖记录 注单管理 即时注单 内容中心 站内信 公告列表 活动列表 数据中心 员工统计 团队统计 会员管理 会员列…" at bounding box center [582, 275] width 1165 height 551
click at [442, 171] on button "查 询" at bounding box center [445, 176] width 39 height 19
click at [441, 171] on button "查 询" at bounding box center [445, 176] width 39 height 19
click at [441, 171] on div "重 置 查 询" at bounding box center [464, 176] width 161 height 19
click at [349, 104] on div "会员加扣款" at bounding box center [660, 117] width 981 height 28
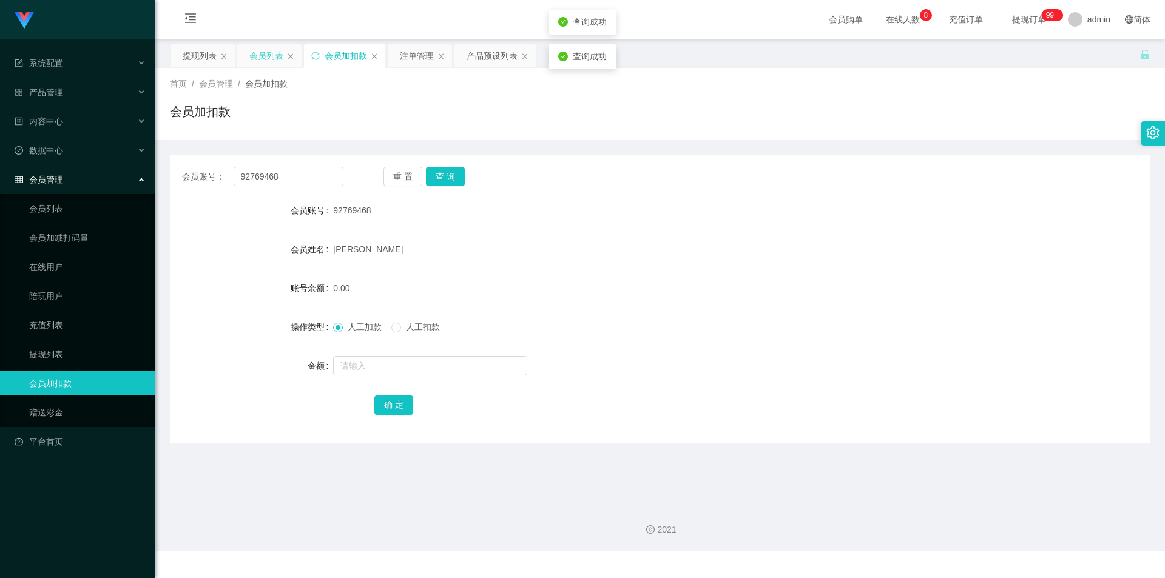
click at [262, 52] on div "会员列表" at bounding box center [266, 55] width 34 height 23
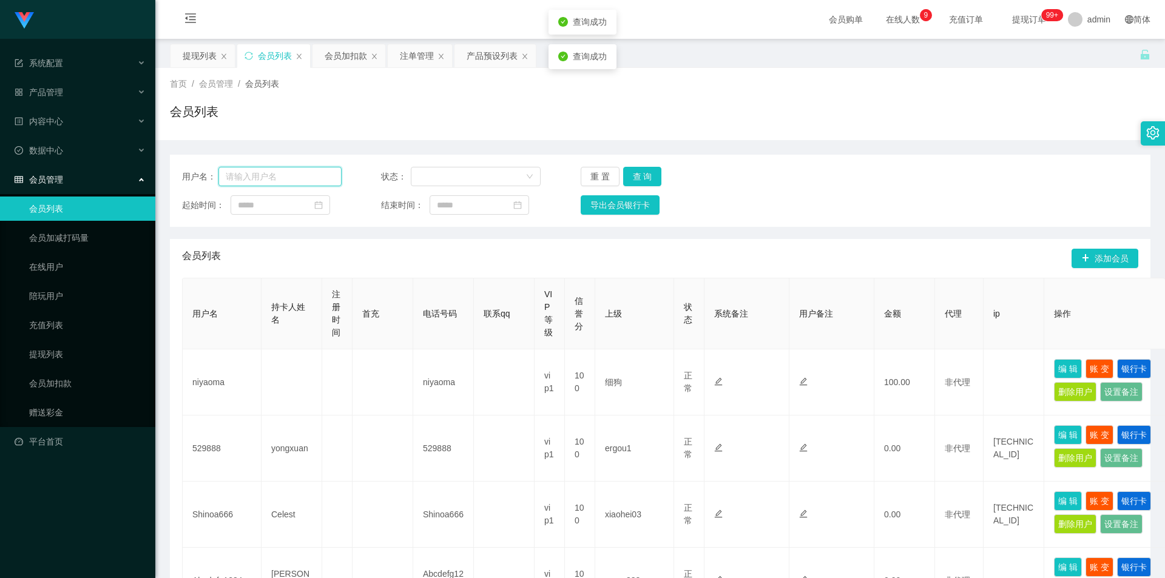
click at [301, 174] on input "text" at bounding box center [280, 176] width 123 height 19
paste input "92769468"
type input "92769468"
click at [641, 177] on button "查 询" at bounding box center [642, 176] width 39 height 19
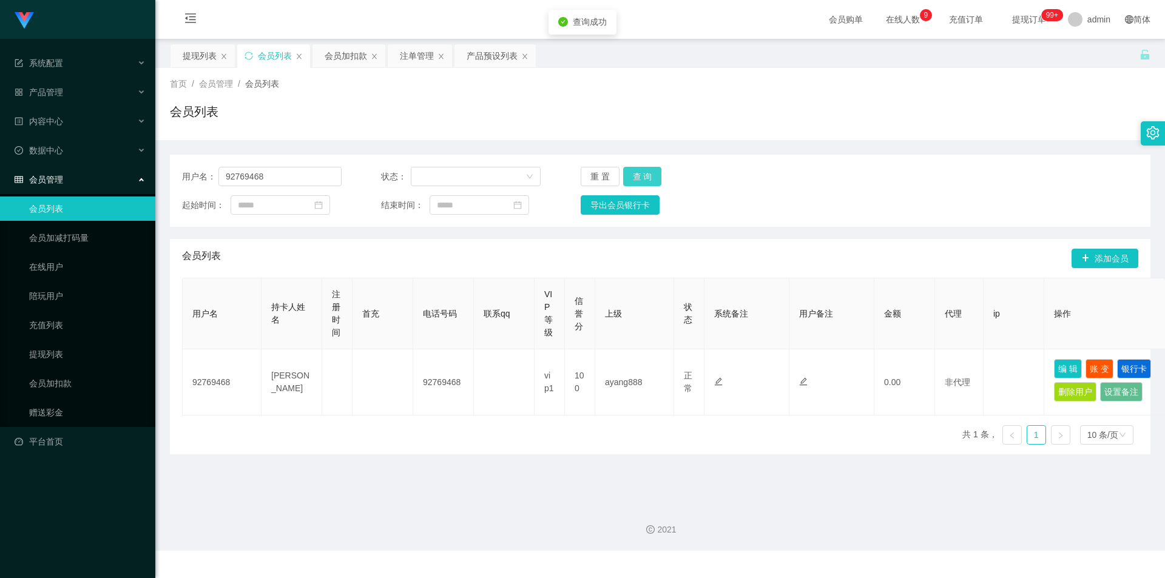
click at [641, 177] on button "查 询" at bounding box center [642, 176] width 39 height 19
click at [799, 139] on div "首页 / 会员管理 / 会员列表 / 会员列表" at bounding box center [660, 104] width 1010 height 72
click at [371, 103] on div "会员列表" at bounding box center [660, 117] width 981 height 28
click at [635, 94] on div "首页 / 会员管理 / 会员列表 / 会员列表" at bounding box center [660, 104] width 981 height 53
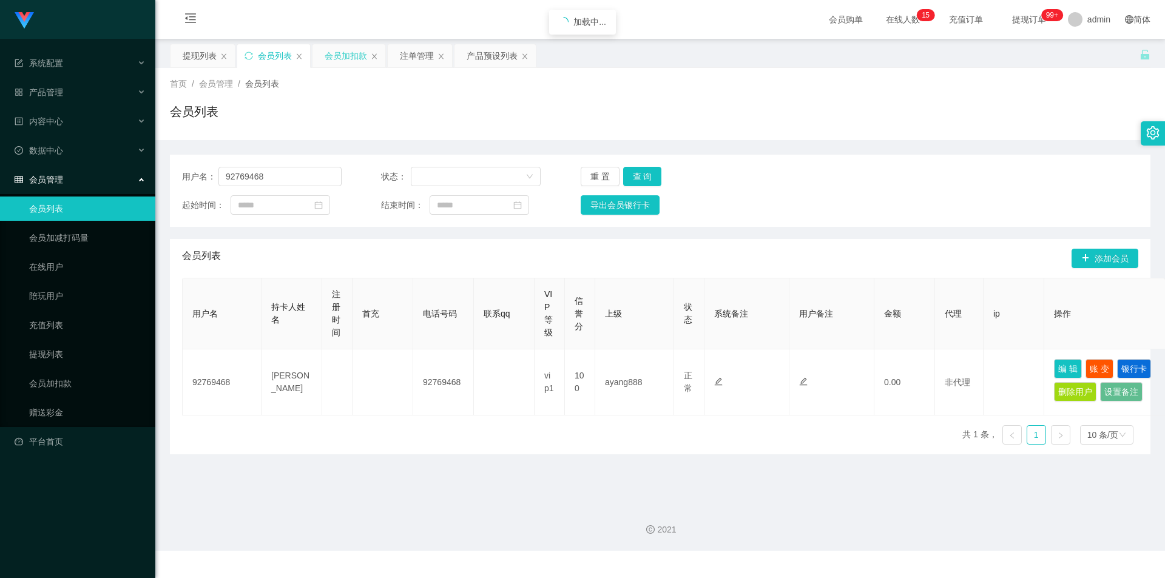
click at [339, 46] on div "会员加扣款" at bounding box center [346, 55] width 42 height 23
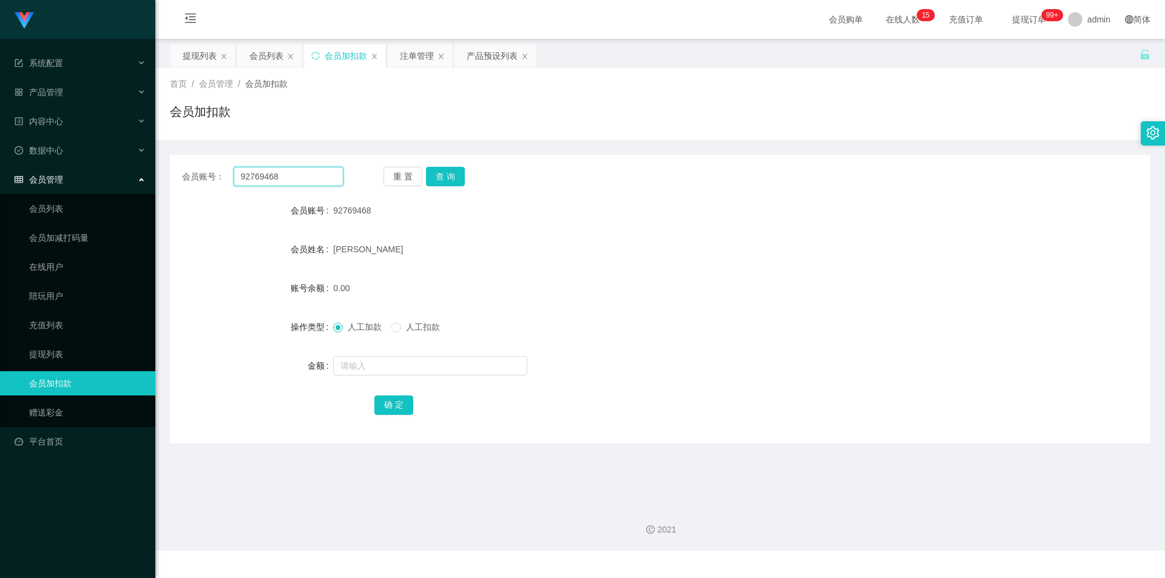
drag, startPoint x: 269, startPoint y: 177, endPoint x: 0, endPoint y: 164, distance: 269.8
click at [0, 164] on section "系统配置 产品管理 产品列表 产品预设列表 开奖记录 注单管理 即时注单 内容中心 站内信 公告列表 活动列表 数据中心 员工统计 团队统计 会员管理 会员列…" at bounding box center [582, 275] width 1165 height 551
click at [448, 177] on button "查 询" at bounding box center [445, 176] width 39 height 19
click at [517, 147] on div "会员账号： 92769468 重 置 查 询 会员账号 92769468 会员姓名 [PERSON_NAME] 账号余额 0.00 操作类型 人工加款 人工扣…" at bounding box center [660, 291] width 981 height 303
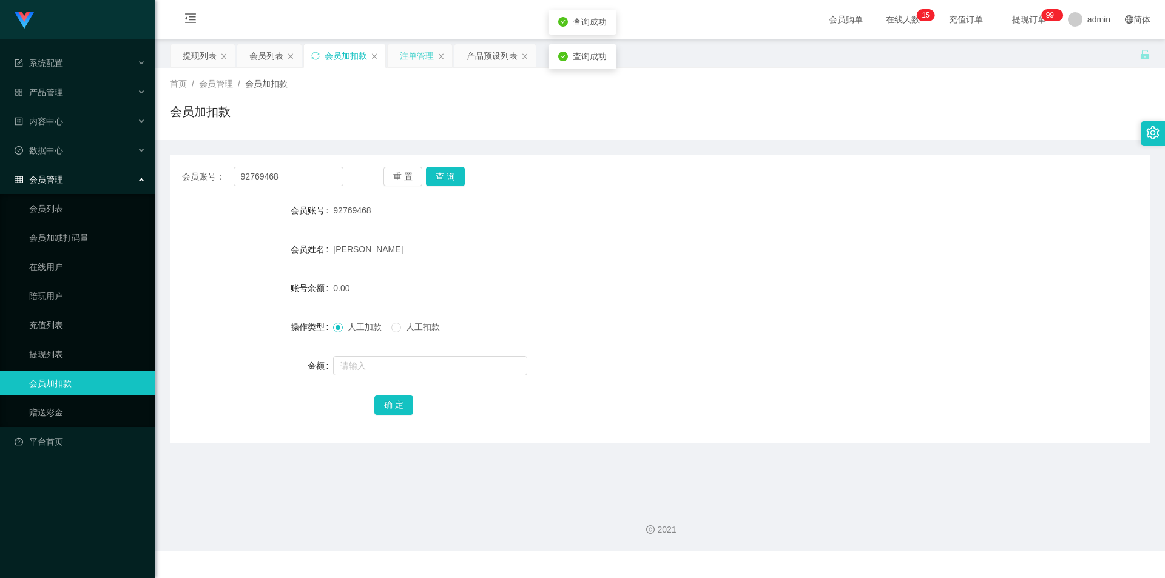
click at [421, 53] on div "注单管理" at bounding box center [417, 55] width 34 height 23
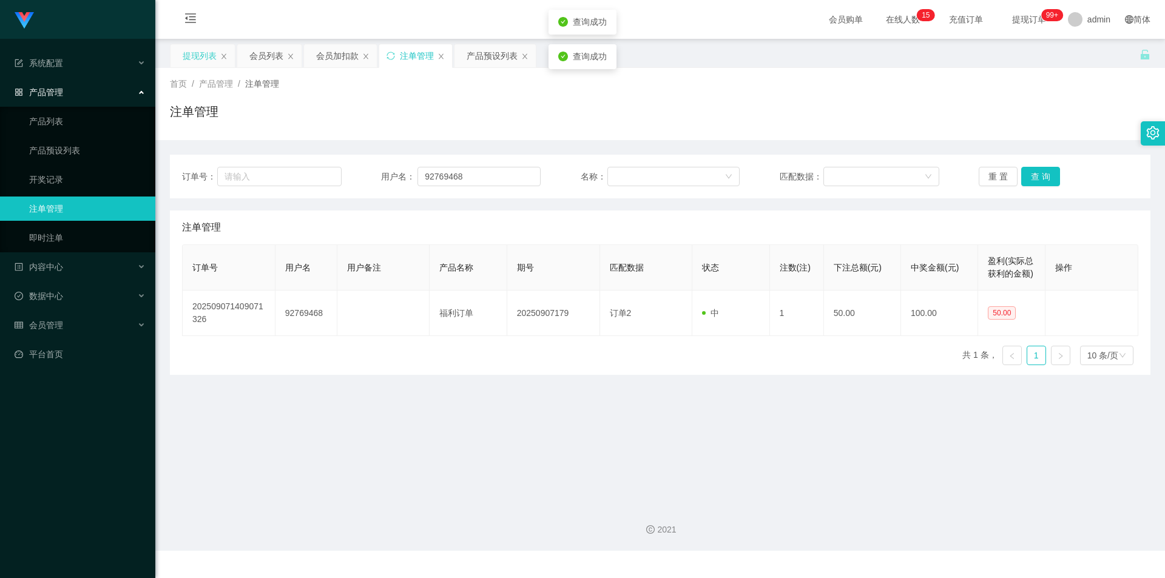
click at [198, 54] on div "提现列表" at bounding box center [200, 55] width 34 height 23
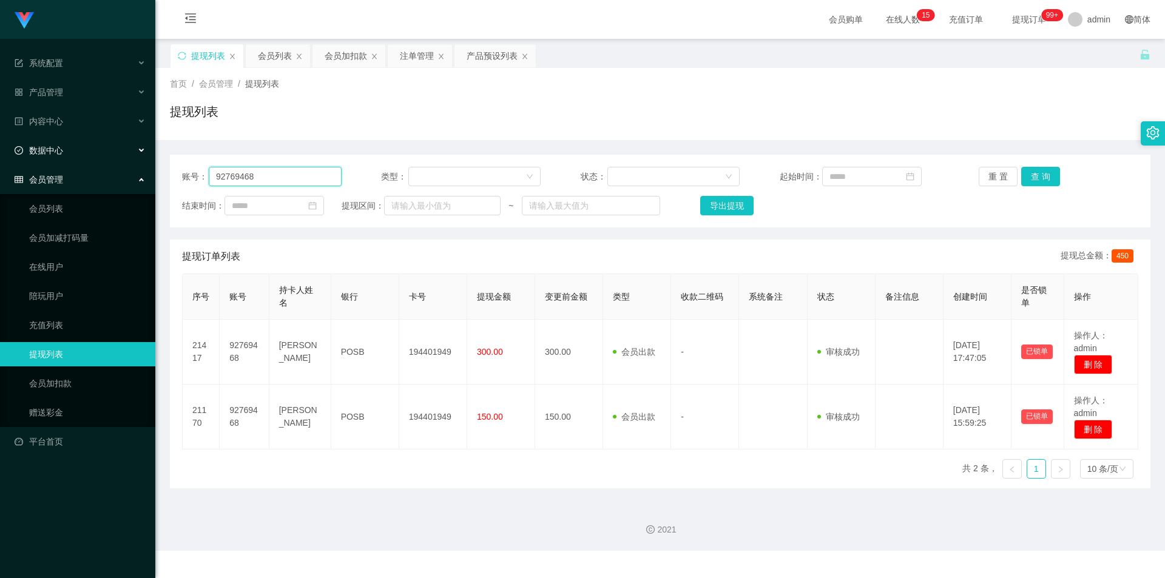
drag, startPoint x: 296, startPoint y: 180, endPoint x: 0, endPoint y: 157, distance: 296.5
click at [0, 157] on section "系统配置 产品管理 产品列表 产品预设列表 开奖记录 注单管理 即时注单 内容中心 站内信 公告列表 活动列表 数据中心 员工统计 团队统计 会员管理 会员列…" at bounding box center [582, 275] width 1165 height 551
click at [1040, 169] on button "查 询" at bounding box center [1041, 176] width 39 height 19
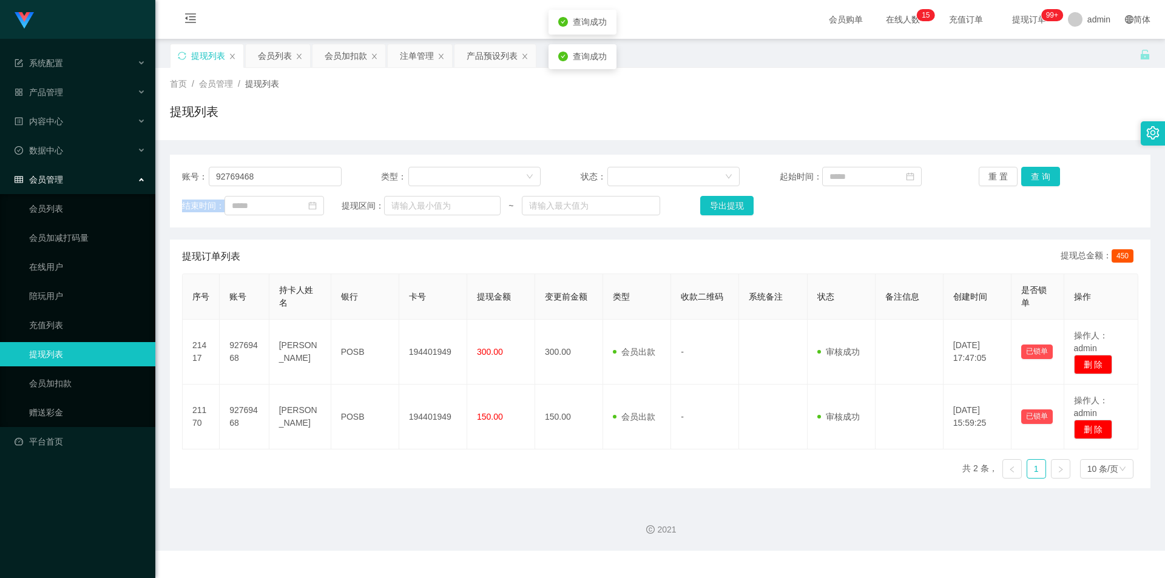
click at [1040, 169] on div "重 置 查 询" at bounding box center [1059, 176] width 160 height 19
click at [1040, 169] on button "查 询" at bounding box center [1041, 176] width 39 height 19
click at [1040, 169] on button "查 询" at bounding box center [1048, 176] width 52 height 19
click at [1040, 169] on button "查 询" at bounding box center [1041, 176] width 39 height 19
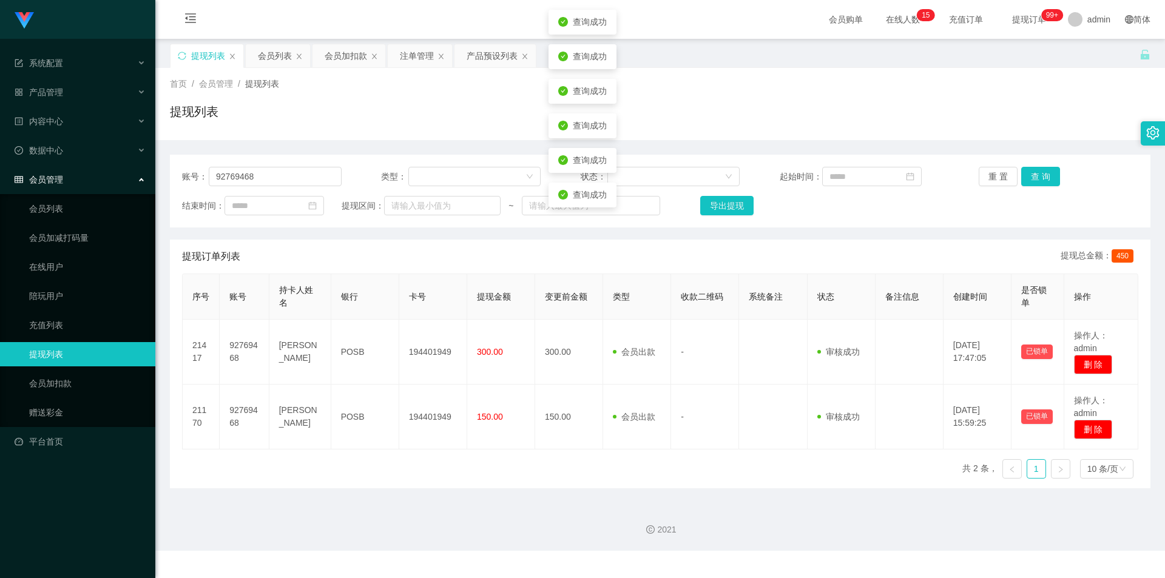
click at [755, 120] on div "提现列表" at bounding box center [660, 117] width 981 height 28
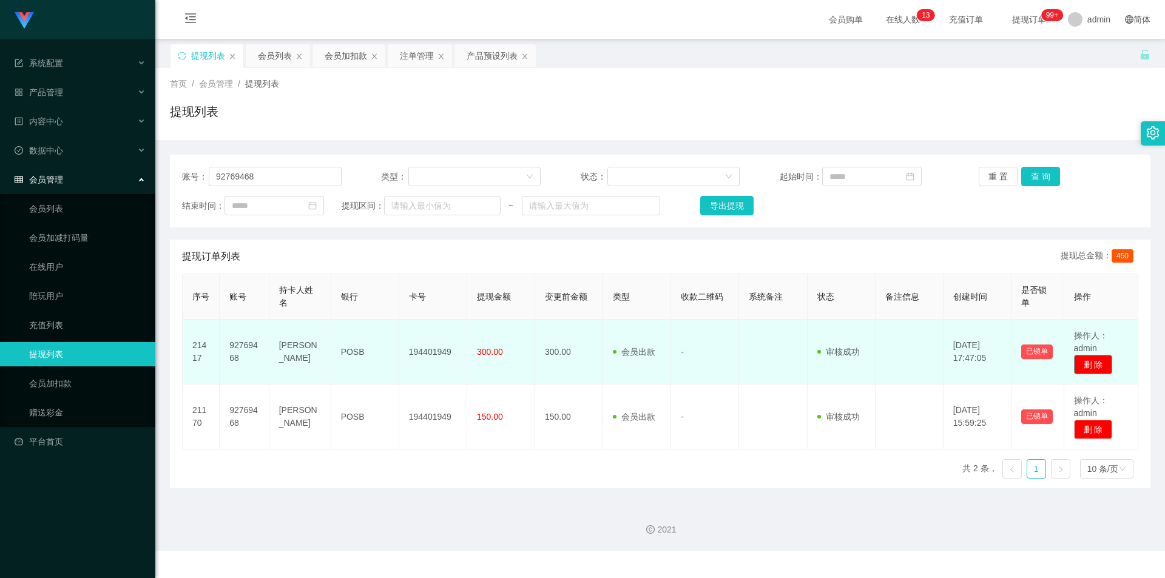
click at [1097, 367] on button "删 除" at bounding box center [1093, 364] width 39 height 19
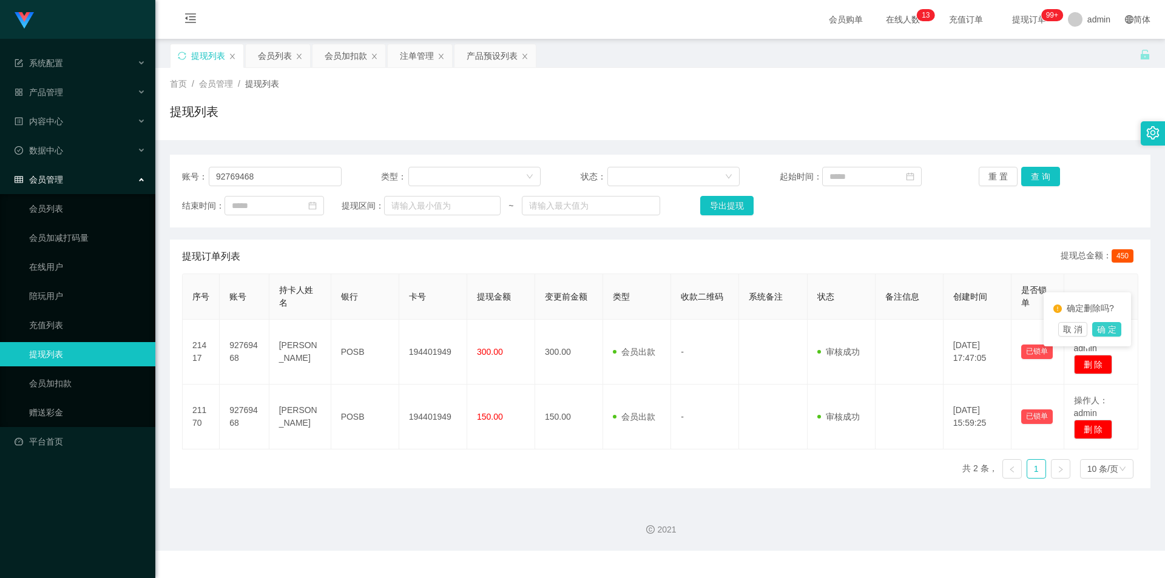
click at [1106, 327] on button "确 定" at bounding box center [1107, 329] width 29 height 15
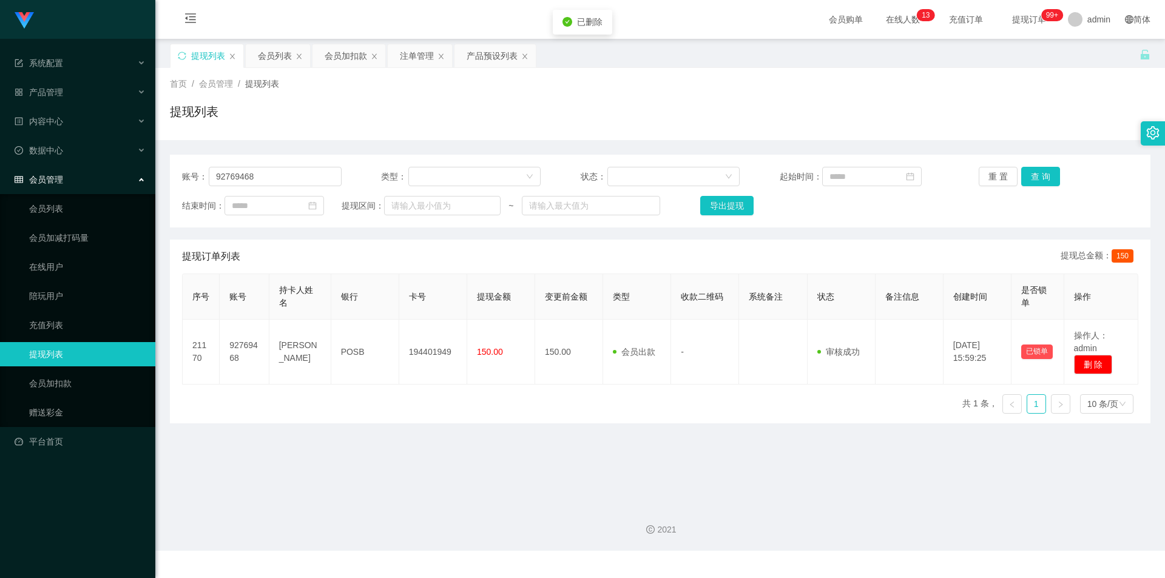
click at [693, 110] on div "提现列表" at bounding box center [660, 117] width 981 height 28
drag, startPoint x: 992, startPoint y: 121, endPoint x: 1034, endPoint y: 35, distance: 96.1
click at [992, 121] on div "提现列表" at bounding box center [660, 117] width 981 height 28
click at [0, 140] on section "系统配置 产品管理 产品列表 产品预设列表 开奖记录 注单管理 即时注单 内容中心 站内信 公告列表 活动列表 数据中心 员工统计 团队统计 会员管理 会员列…" at bounding box center [582, 275] width 1165 height 551
click at [348, 56] on div "会员加扣款" at bounding box center [346, 55] width 42 height 23
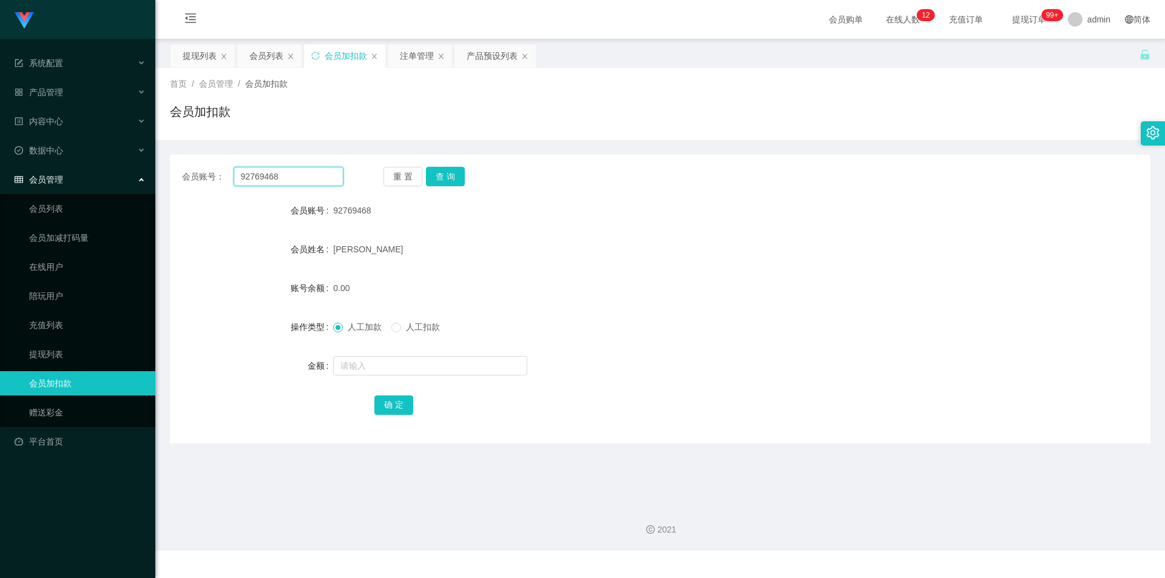
drag, startPoint x: 0, startPoint y: 175, endPoint x: 276, endPoint y: 179, distance: 276.2
click at [0, 178] on section "系统配置 产品管理 产品列表 产品预设列表 开奖记录 注单管理 即时注单 内容中心 站内信 公告列表 活动列表 数据中心 员工统计 团队统计 会员管理 会员列…" at bounding box center [582, 275] width 1165 height 551
click at [457, 171] on button "查 询" at bounding box center [445, 176] width 39 height 19
click at [352, 363] on input "text" at bounding box center [430, 365] width 194 height 19
type input "300"
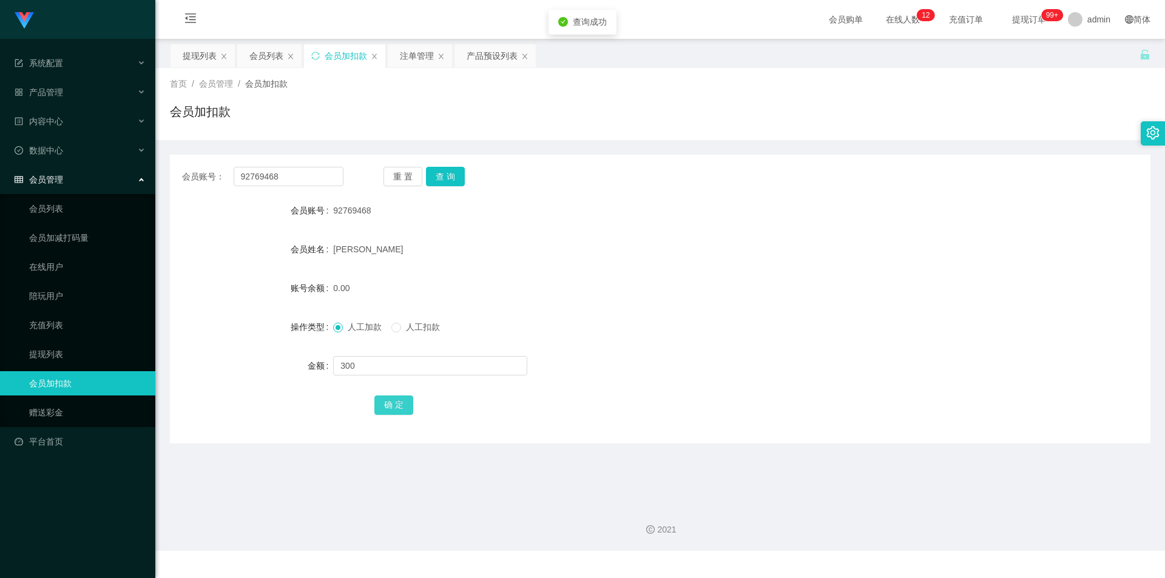
click at [394, 396] on button "确 定" at bounding box center [393, 405] width 39 height 19
click at [442, 173] on button "查 询" at bounding box center [445, 176] width 39 height 19
click at [449, 173] on button "查 询" at bounding box center [445, 176] width 39 height 19
click at [819, 173] on div "会员账号： 92769468 重 置 查 询" at bounding box center [660, 176] width 981 height 19
click at [988, 137] on div "首页 / 会员管理 / 会员加扣款 / 会员加扣款" at bounding box center [660, 104] width 1010 height 72
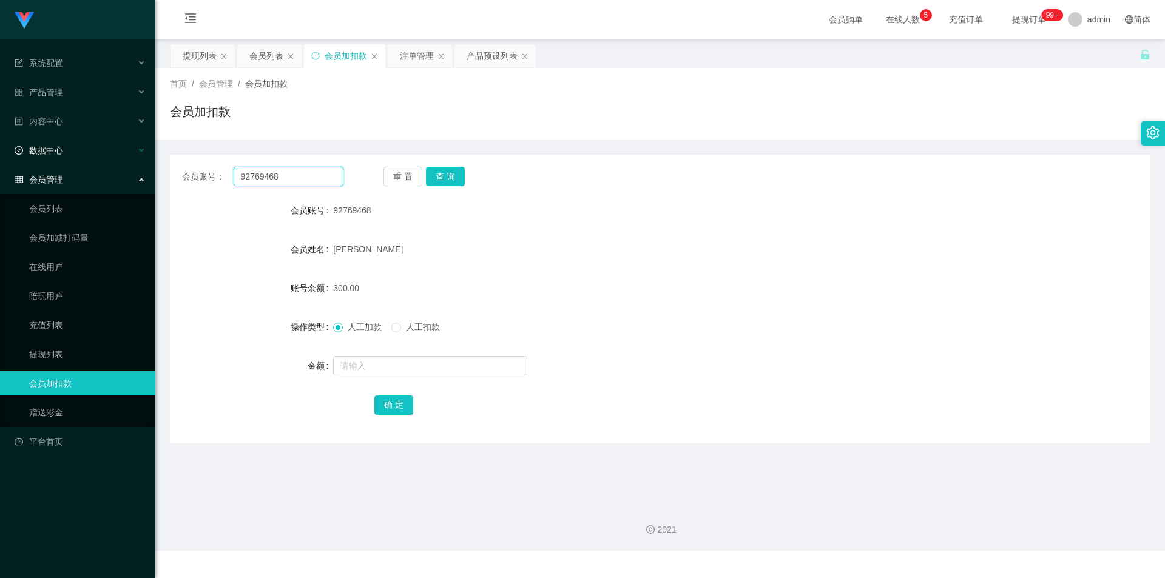
drag, startPoint x: 296, startPoint y: 176, endPoint x: 6, endPoint y: 149, distance: 290.8
click at [0, 148] on section "系统配置 产品管理 产品列表 产品预设列表 开奖记录 注单管理 即时注单 内容中心 站内信 公告列表 活动列表 数据中心 员工统计 团队统计 会员管理 会员列…" at bounding box center [582, 275] width 1165 height 551
paste input "89098431"
type input "89098431"
click at [445, 172] on button "查 询" at bounding box center [445, 176] width 39 height 19
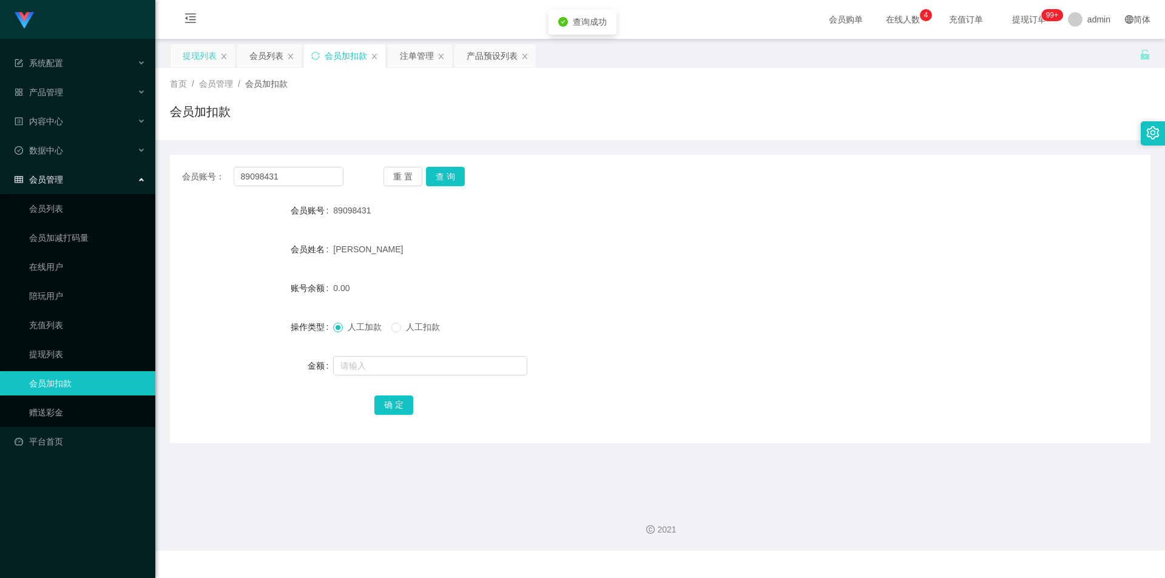
click at [191, 61] on div "提现列表" at bounding box center [200, 55] width 34 height 23
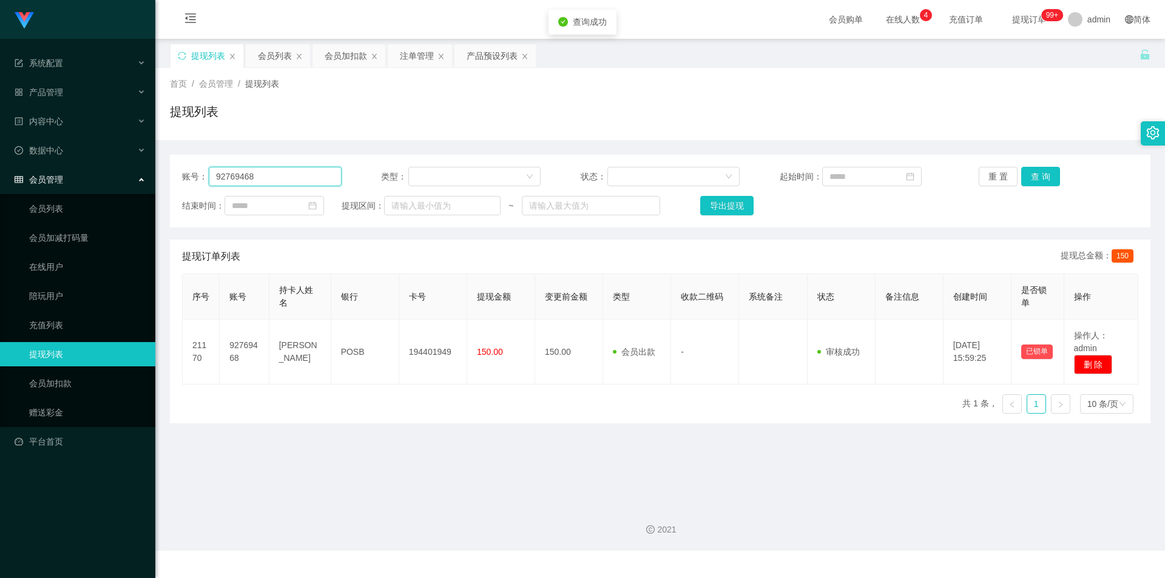
paste input "89098431"
drag, startPoint x: 0, startPoint y: 143, endPoint x: 0, endPoint y: 136, distance: 6.7
click at [0, 137] on section "系统配置 产品管理 产品列表 产品预设列表 开奖记录 注单管理 即时注单 内容中心 站内信 公告列表 活动列表 数据中心 员工统计 团队统计 会员管理 会员列…" at bounding box center [582, 275] width 1165 height 551
drag, startPoint x: 1054, startPoint y: 168, endPoint x: 1038, endPoint y: 174, distance: 17.3
click at [1052, 168] on button "查 询" at bounding box center [1041, 176] width 39 height 19
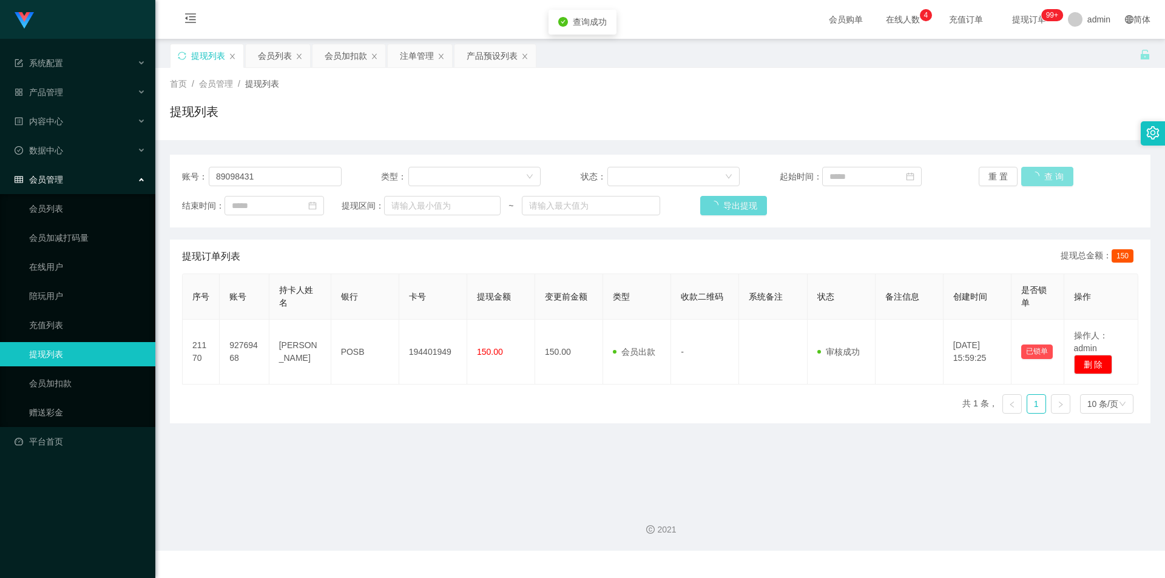
click at [1037, 174] on div "重 置 查 询" at bounding box center [1059, 176] width 160 height 19
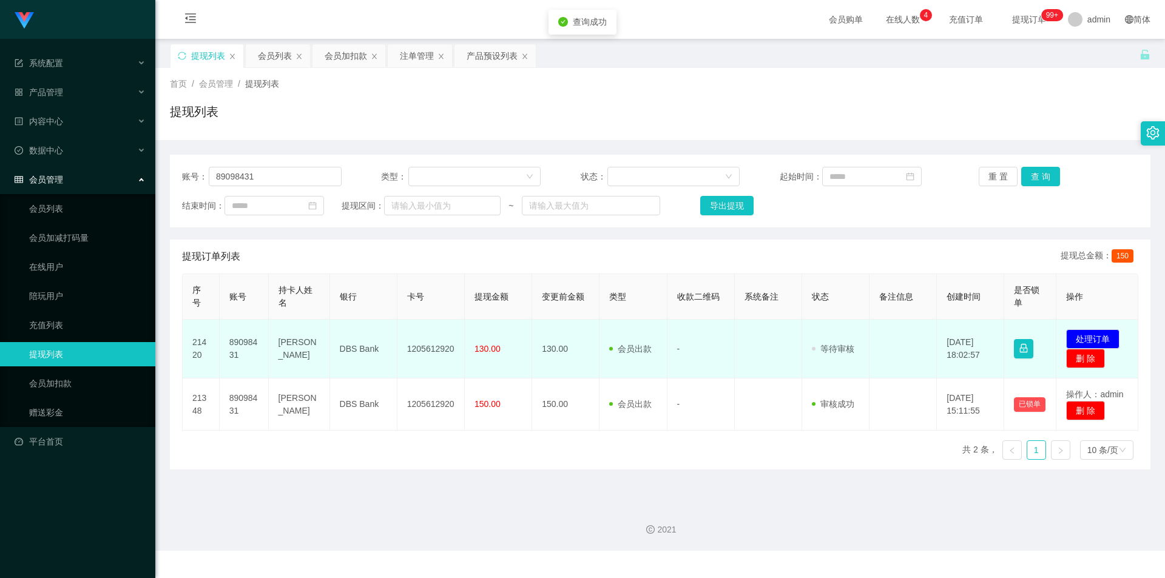
click at [433, 350] on td "1205612920" at bounding box center [431, 349] width 67 height 59
copy td "1205612920"
click at [1088, 339] on button "处理订单" at bounding box center [1092, 339] width 53 height 19
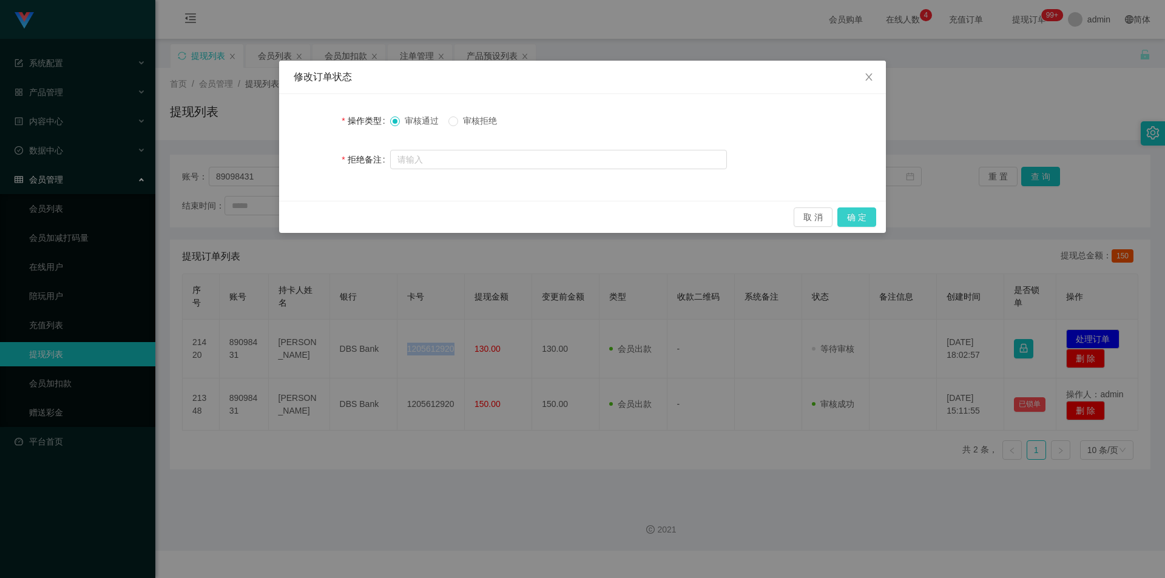
click at [866, 215] on button "确 定" at bounding box center [857, 217] width 39 height 19
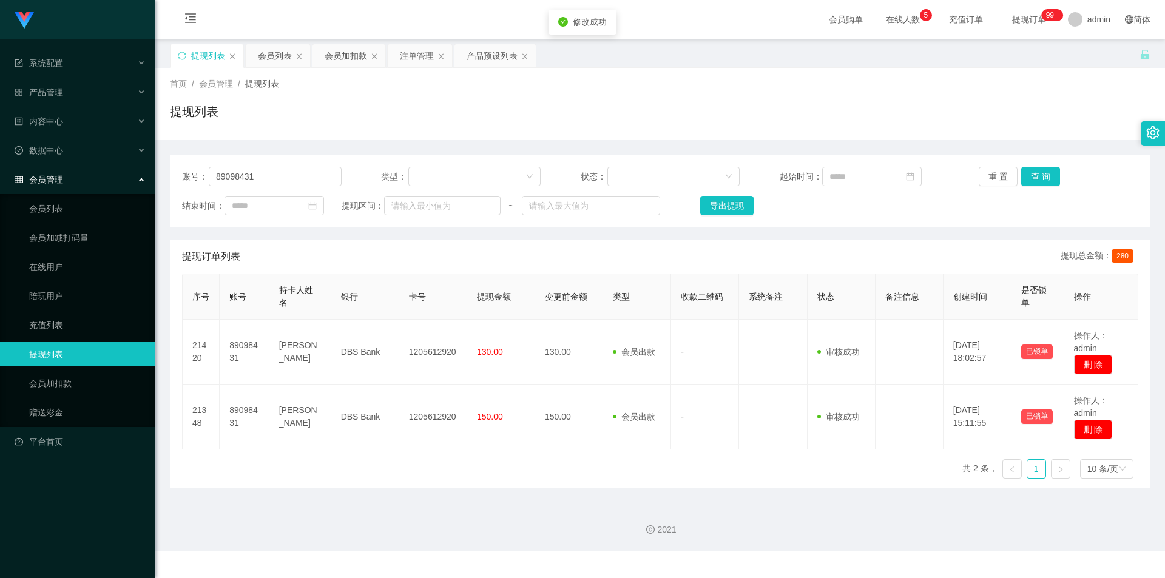
click at [997, 141] on div "账号： 89098431 类型： 状态： 起始时间： 重 置 查 询 结束时间： 提现区间： ~ 导出提现 提现订单列表 提现总金额： 280 序号 账号 持…" at bounding box center [660, 314] width 981 height 348
drag, startPoint x: 0, startPoint y: 127, endPoint x: 0, endPoint y: 118, distance: 9.1
click at [0, 118] on section "系统配置 产品管理 产品列表 产品预设列表 开奖记录 注单管理 即时注单 内容中心 站内信 公告列表 活动列表 数据中心 员工统计 团队统计 会员管理 会员列…" at bounding box center [582, 275] width 1165 height 551
paste input "97阳-89098431-"
drag, startPoint x: 273, startPoint y: 175, endPoint x: 236, endPoint y: 175, distance: 36.4
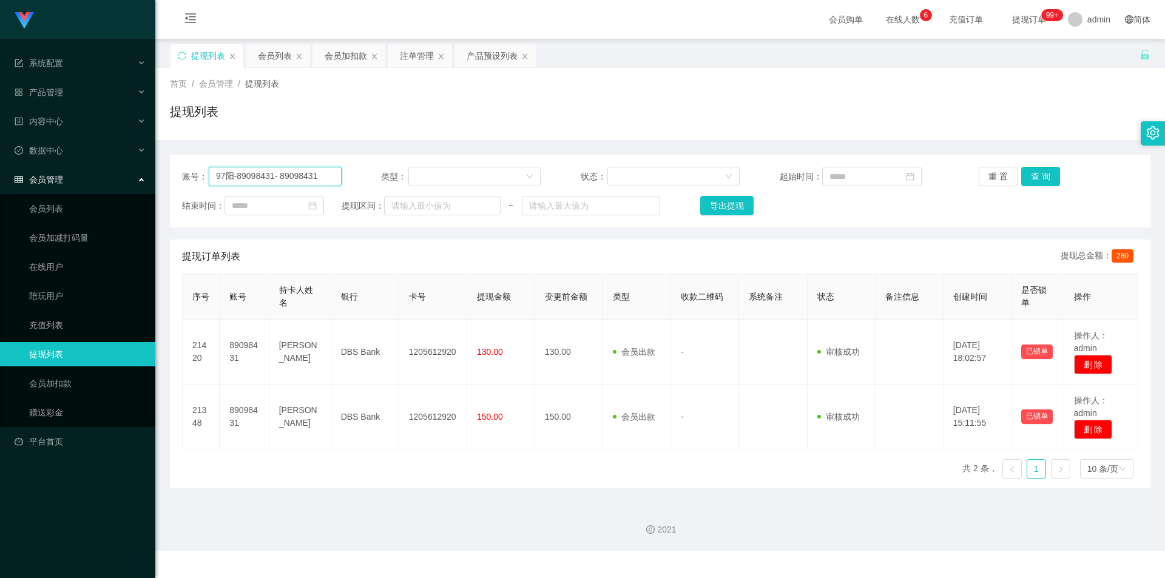
click at [236, 175] on input "97阳-89098431- 89098431" at bounding box center [275, 176] width 133 height 19
drag, startPoint x: 329, startPoint y: 175, endPoint x: 0, endPoint y: 96, distance: 338.4
click at [0, 96] on section "系统配置 产品管理 产品列表 产品预设列表 开奖记录 注单管理 即时注单 内容中心 站内信 公告列表 活动列表 数据中心 员工统计 团队统计 会员管理 会员列…" at bounding box center [582, 275] width 1165 height 551
paste input "text"
type input "89098431"
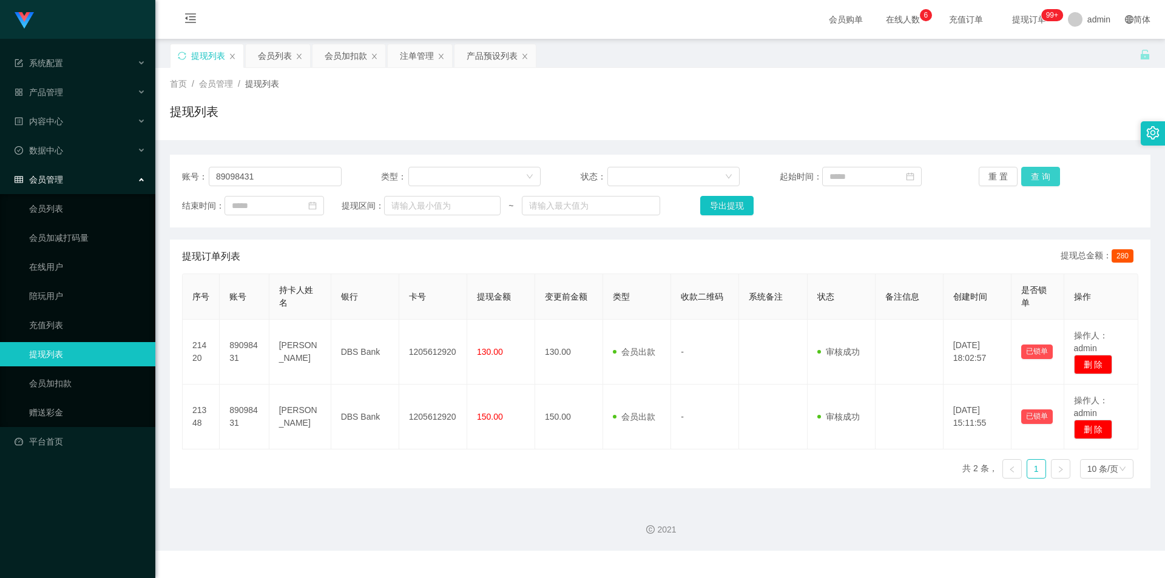
click at [1040, 173] on button "查 询" at bounding box center [1041, 176] width 39 height 19
click at [1038, 173] on button "查 询" at bounding box center [1041, 176] width 39 height 19
click at [1059, 86] on div "首页 / 会员管理 / 提现列表 /" at bounding box center [660, 84] width 981 height 13
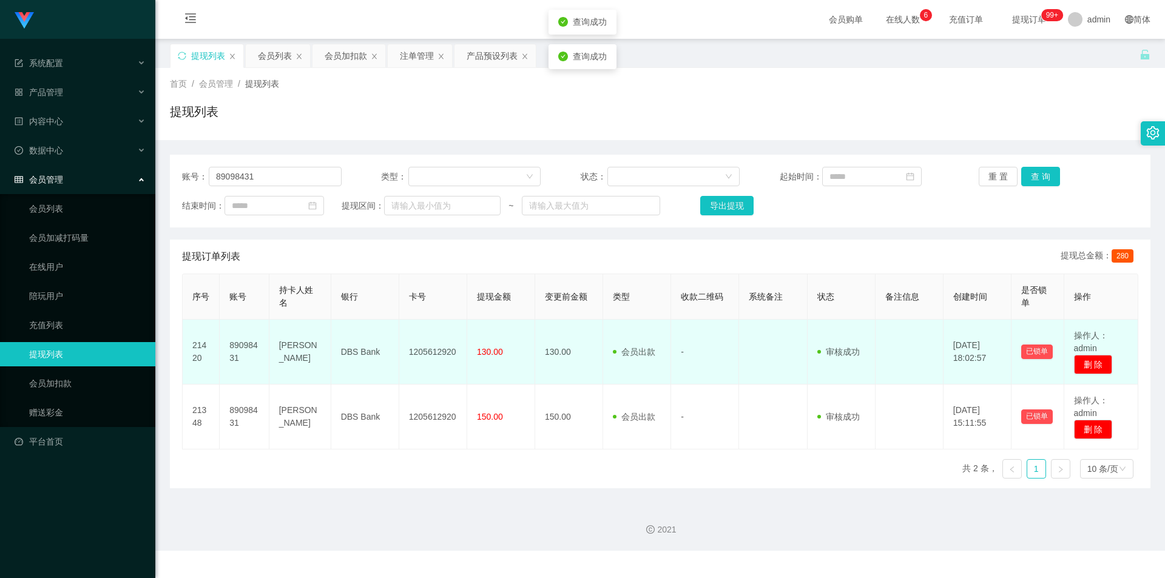
click at [442, 353] on td "1205612920" at bounding box center [433, 352] width 68 height 65
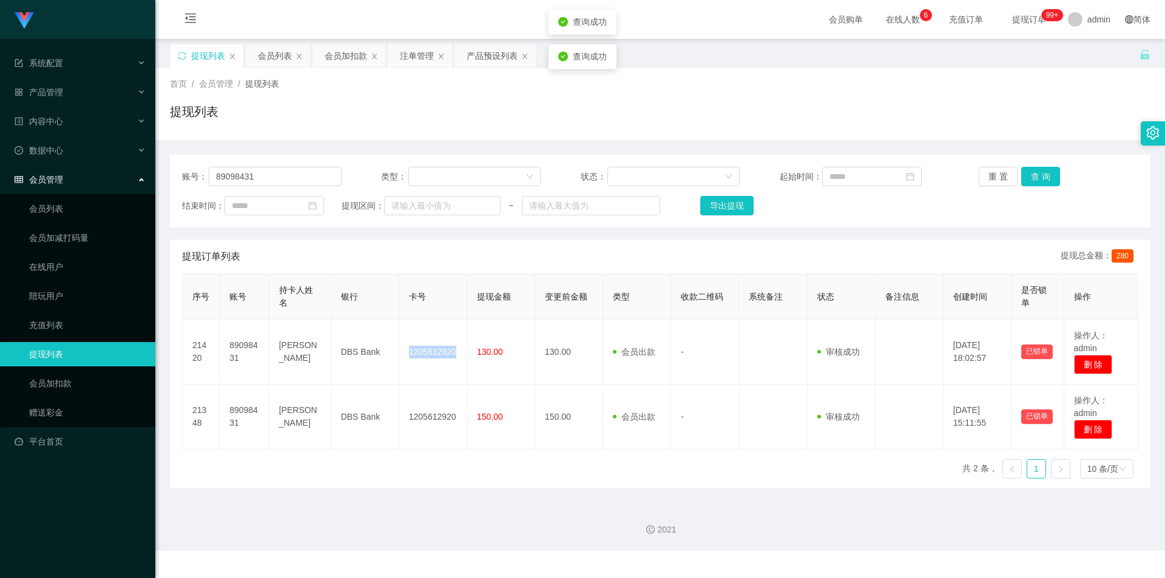
copy td "1205612920"
drag, startPoint x: 947, startPoint y: 164, endPoint x: 980, endPoint y: 103, distance: 69.8
click at [948, 162] on div "账号： 89098431 类型： 状态： 起始时间： 重 置 查 询 结束时间： 提现区间： ~ 导出提现" at bounding box center [660, 191] width 981 height 73
click at [344, 56] on div "会员加扣款" at bounding box center [346, 55] width 42 height 23
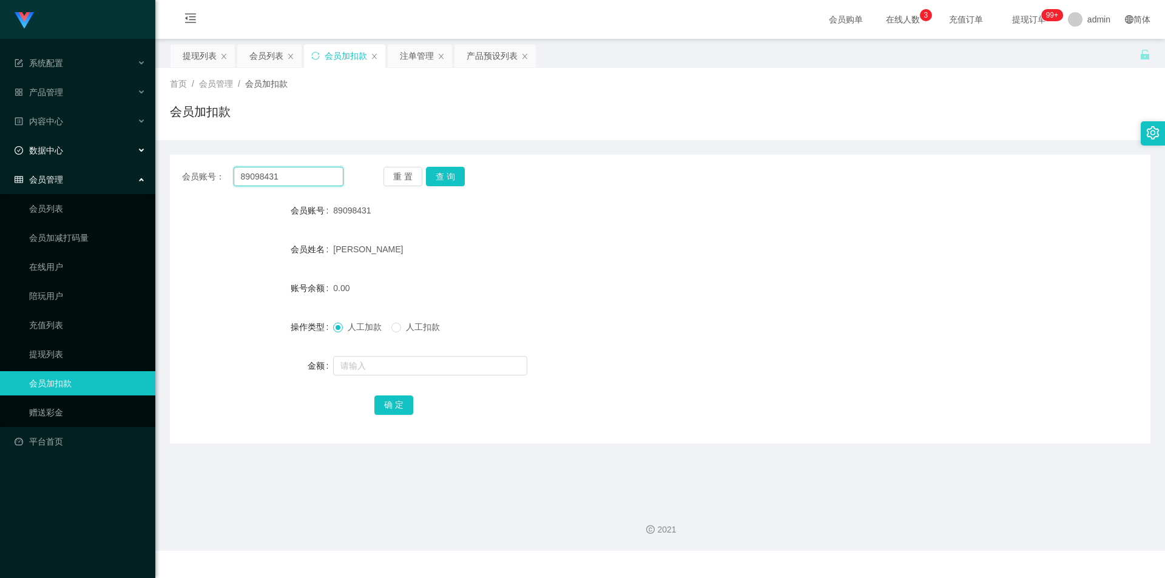
drag, startPoint x: 32, startPoint y: 166, endPoint x: 0, endPoint y: 144, distance: 39.2
click at [0, 144] on section "系统配置 产品管理 产品列表 产品预设列表 开奖记录 注单管理 即时注单 内容中心 站内信 公告列表 活动列表 数据中心 员工统计 团队统计 会员管理 会员列…" at bounding box center [582, 275] width 1165 height 551
paste input "[GEOGRAPHIC_DATA]"
type input "[GEOGRAPHIC_DATA]"
click at [439, 175] on button "查 询" at bounding box center [445, 176] width 39 height 19
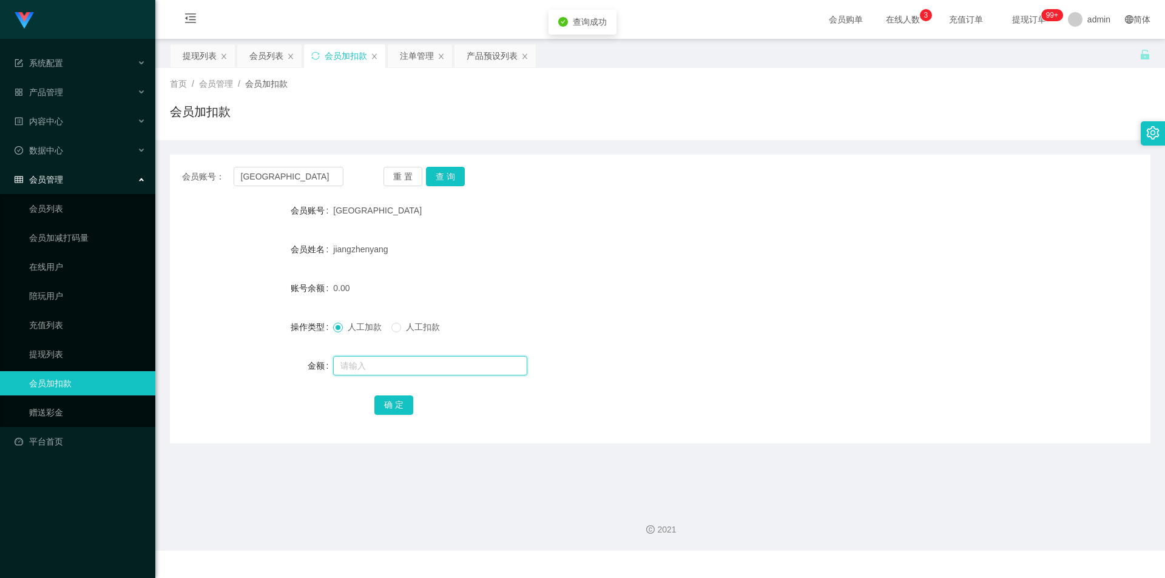
click at [368, 367] on input "text" at bounding box center [430, 365] width 194 height 19
type input "1000"
click at [384, 407] on button "确 定" at bounding box center [393, 405] width 39 height 19
click at [872, 283] on div "1000.00" at bounding box center [619, 288] width 572 height 24
click at [938, 73] on div "首页 / 会员管理 / 会员加扣款 / 会员加扣款" at bounding box center [660, 104] width 1010 height 72
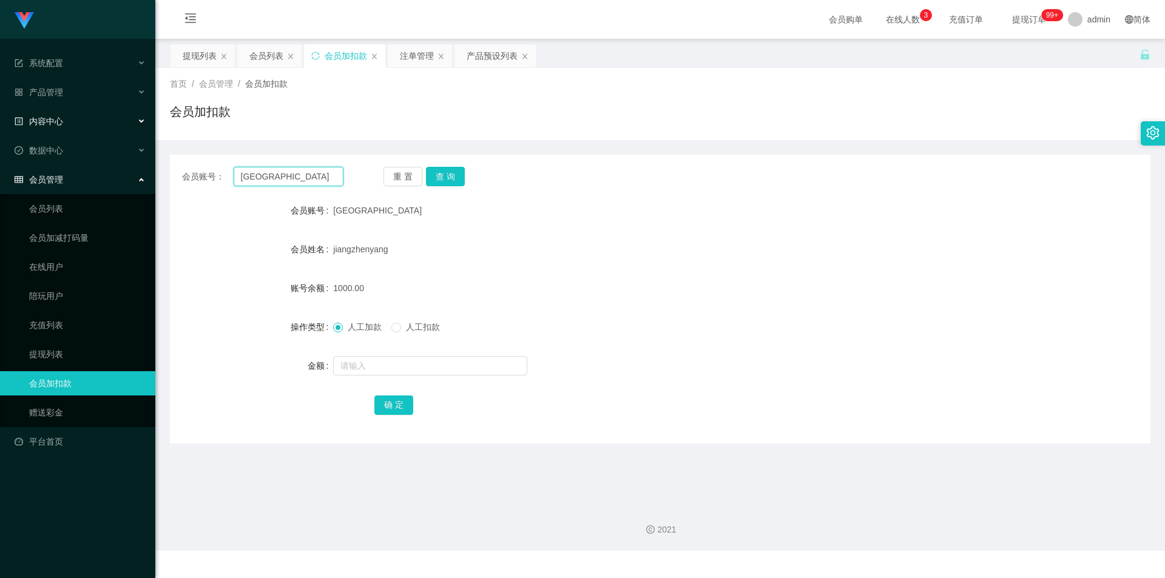
drag, startPoint x: 311, startPoint y: 178, endPoint x: 0, endPoint y: 118, distance: 316.5
click at [0, 118] on section "系统配置 产品管理 产品列表 产品预设列表 开奖记录 注单管理 即时注单 内容中心 站内信 公告列表 活动列表 数据中心 员工统计 团队统计 会员管理 会员列…" at bounding box center [582, 275] width 1165 height 551
click at [449, 170] on button "查 询" at bounding box center [445, 176] width 39 height 19
click at [459, 141] on div "会员账号： Jiangzhenyang 重 置 查 询 会员账号 Jiangzhenyang 会员姓名 jiangzhenyang 账号余额 0.00 操作类…" at bounding box center [660, 291] width 981 height 303
click at [206, 57] on div "提现列表" at bounding box center [200, 55] width 34 height 23
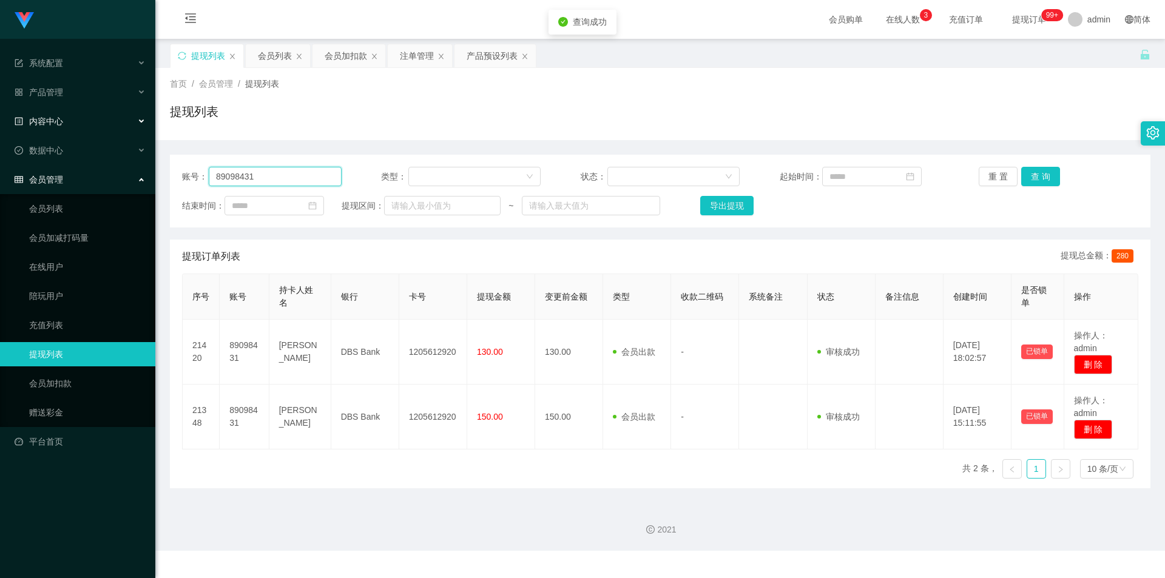
drag, startPoint x: 279, startPoint y: 177, endPoint x: 0, endPoint y: 120, distance: 284.4
click at [0, 120] on section "系统配置 产品管理 产品列表 产品预设列表 开奖记录 注单管理 即时注单 内容中心 站内信 公告列表 活动列表 数据中心 员工统计 团队统计 会员管理 会员列…" at bounding box center [582, 275] width 1165 height 551
paste input "[GEOGRAPHIC_DATA]"
click at [1043, 174] on button "查 询" at bounding box center [1041, 176] width 39 height 19
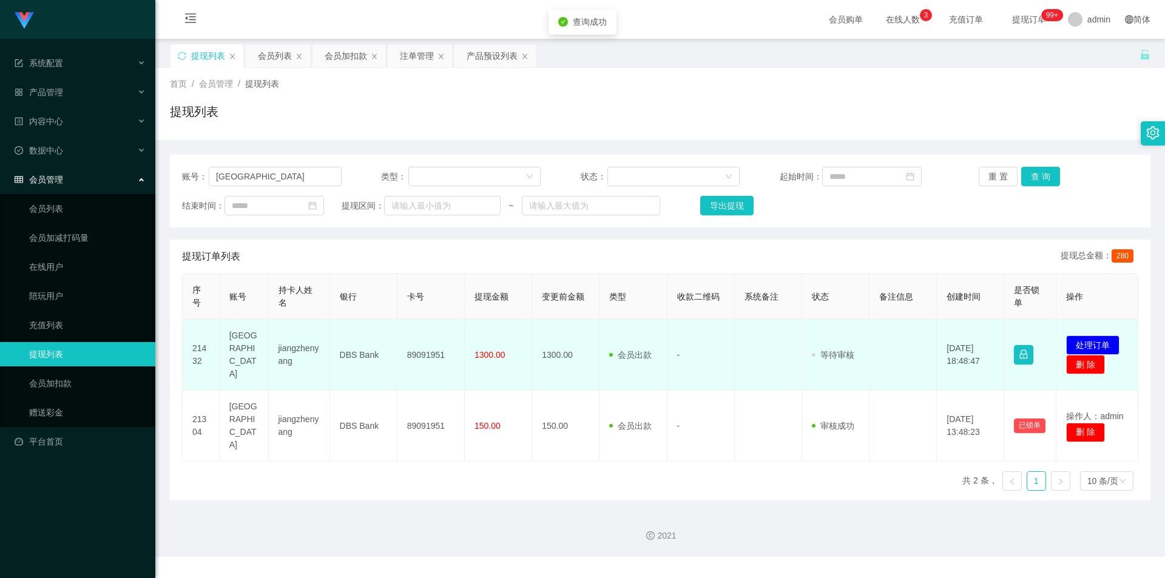
click at [436, 346] on td "89091951" at bounding box center [431, 355] width 67 height 71
copy td "89091951"
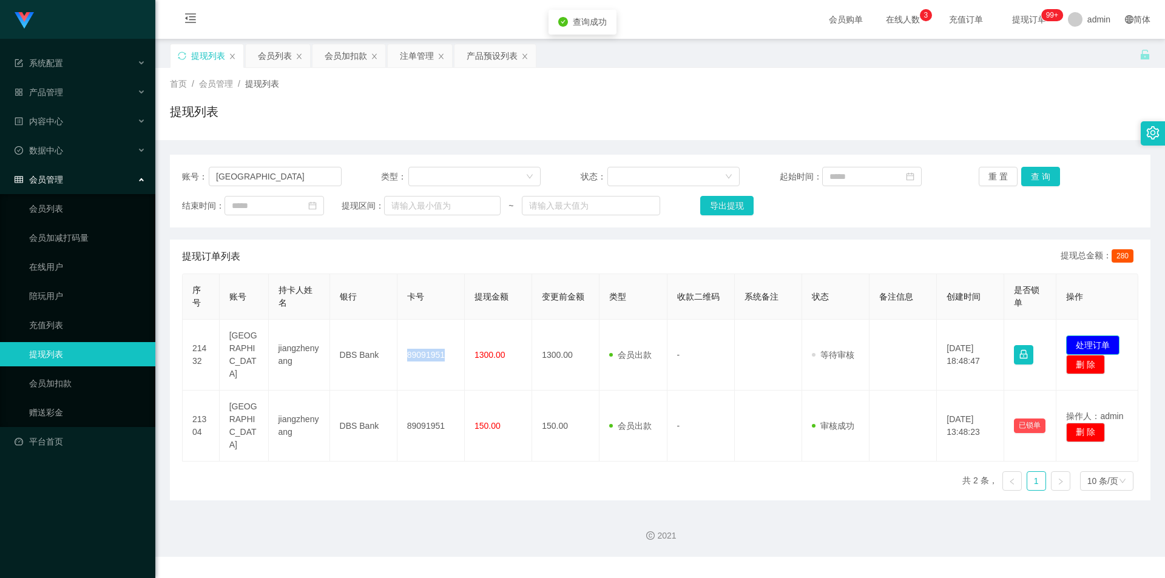
click at [1090, 338] on button "处理订单" at bounding box center [1092, 345] width 53 height 19
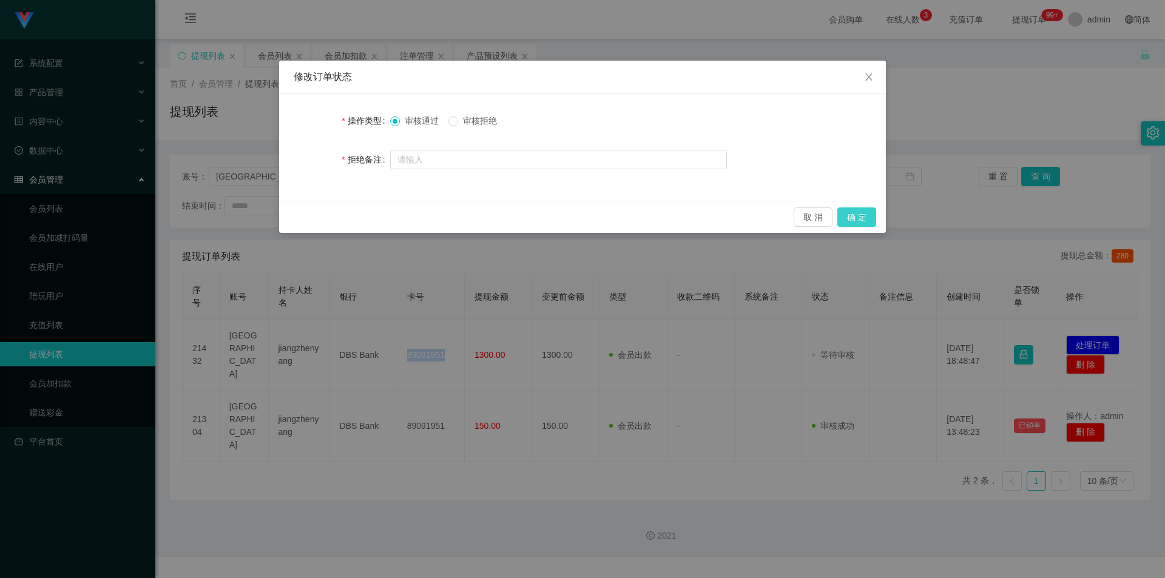
click at [847, 219] on button "确 定" at bounding box center [857, 217] width 39 height 19
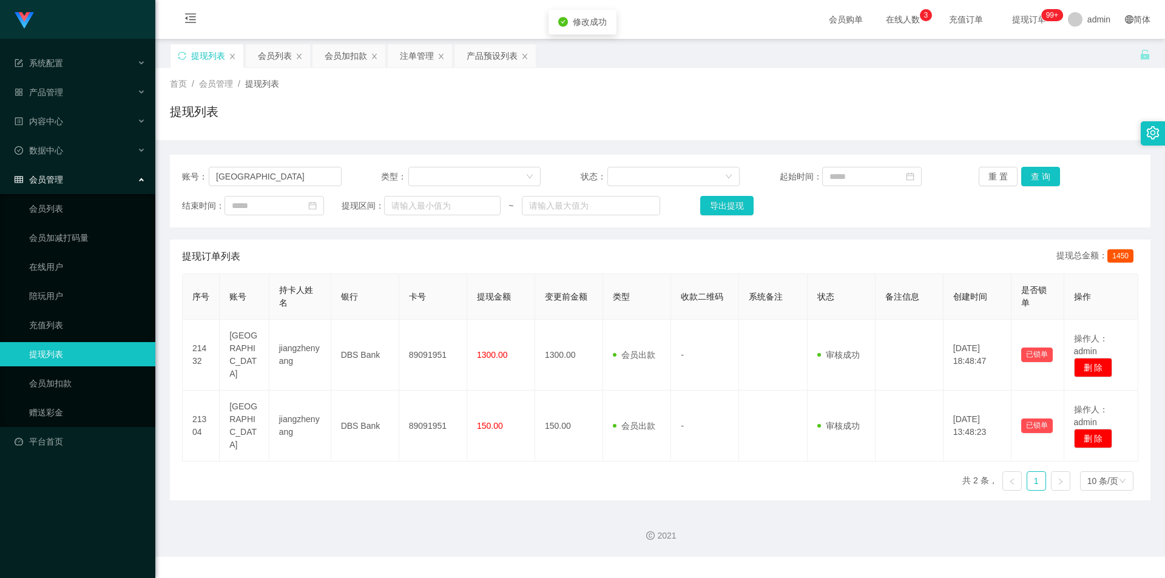
click at [1004, 129] on div "提现列表" at bounding box center [660, 117] width 981 height 28
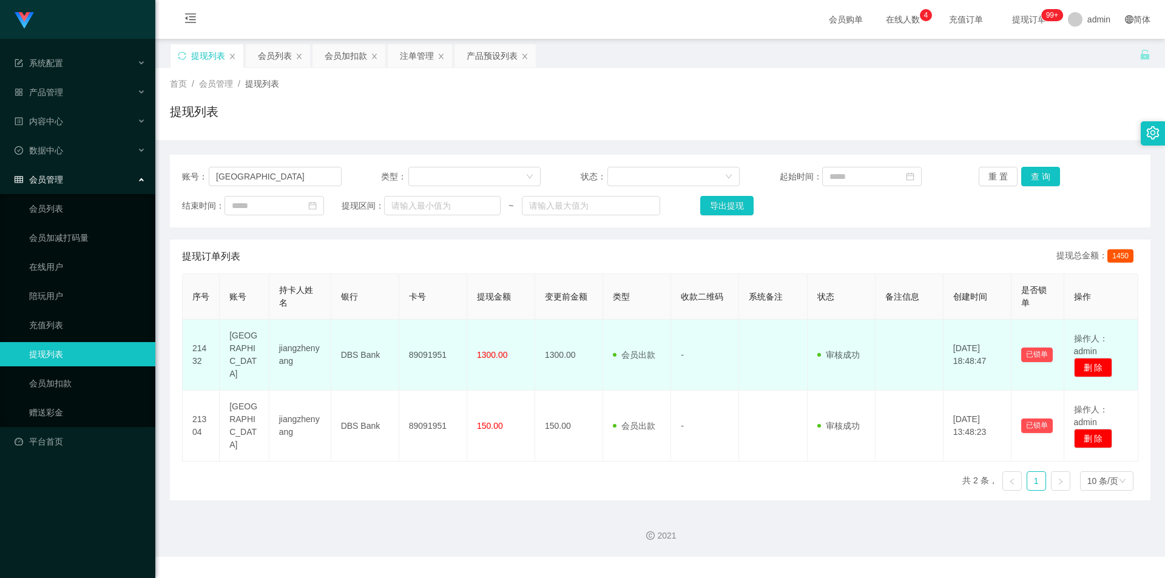
click at [441, 348] on td "89091951" at bounding box center [433, 355] width 68 height 71
copy td "89091951"
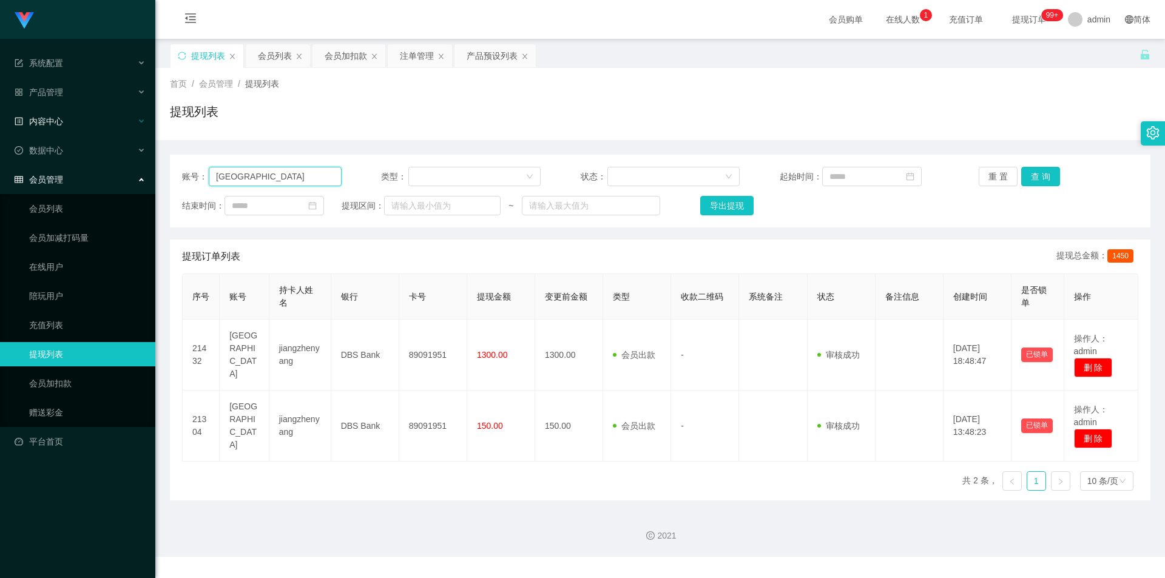
drag, startPoint x: 293, startPoint y: 180, endPoint x: 0, endPoint y: 118, distance: 299.2
click at [0, 118] on section "系统配置 产品管理 产品列表 产品预设列表 开奖记录 注单管理 即时注单 内容中心 站内信 公告列表 活动列表 数据中心 员工统计 团队统计 会员管理 会员列…" at bounding box center [582, 278] width 1165 height 557
paste input "92769468"
type input "92769468"
click at [1022, 175] on button "查 询" at bounding box center [1041, 176] width 39 height 19
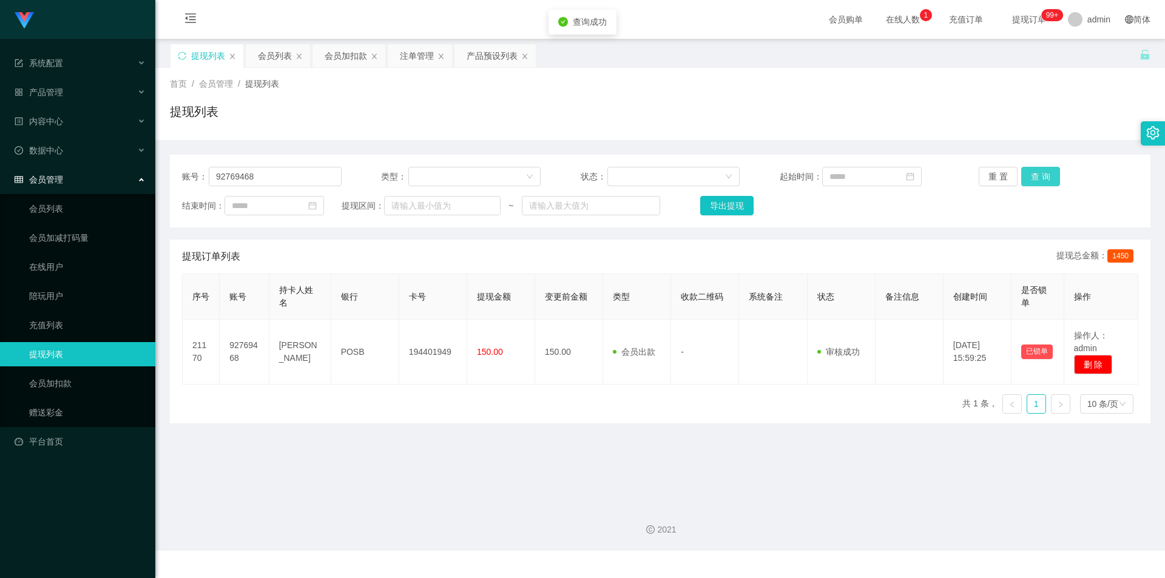
click at [1022, 175] on button "查 询" at bounding box center [1041, 176] width 39 height 19
click at [845, 137] on div "首页 / 会员管理 / 提现列表 / 提现列表" at bounding box center [660, 104] width 1010 height 72
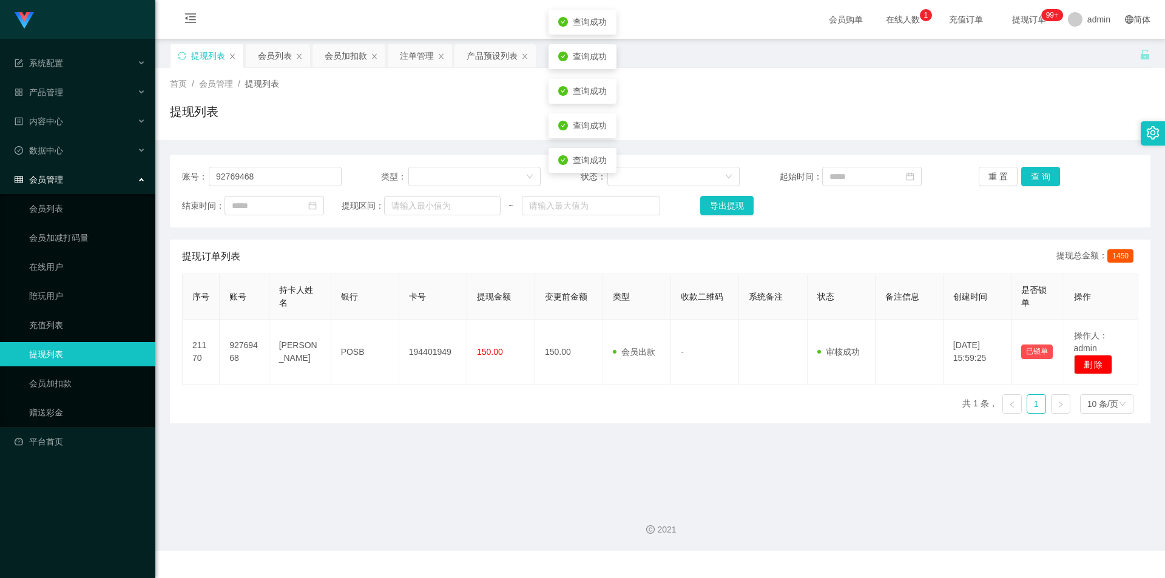
click at [367, 102] on div "首页 / 会员管理 / 提现列表 / 提现列表" at bounding box center [660, 104] width 981 height 53
click at [336, 52] on div "会员加扣款" at bounding box center [346, 55] width 42 height 23
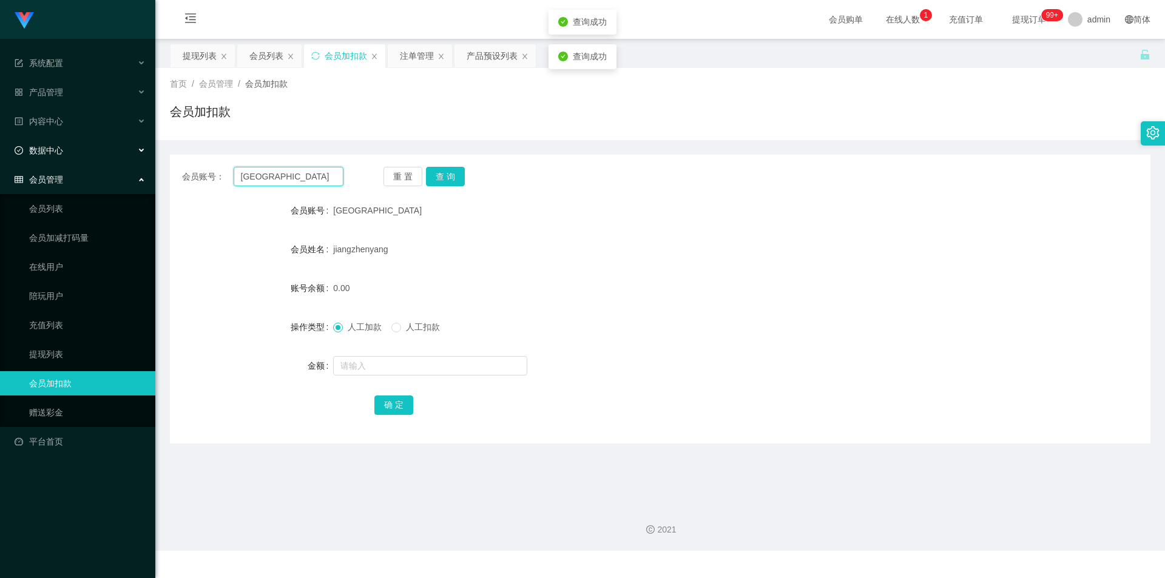
drag, startPoint x: 0, startPoint y: 147, endPoint x: 23, endPoint y: 135, distance: 26.4
click at [0, 138] on section "系统配置 产品管理 产品列表 产品预设列表 开奖记录 注单管理 即时注单 内容中心 站内信 公告列表 活动列表 数据中心 员工统计 团队统计 会员管理 会员列…" at bounding box center [582, 275] width 1165 height 551
paste input "92769468"
type input "92769468"
click at [442, 176] on button "查 询" at bounding box center [445, 176] width 39 height 19
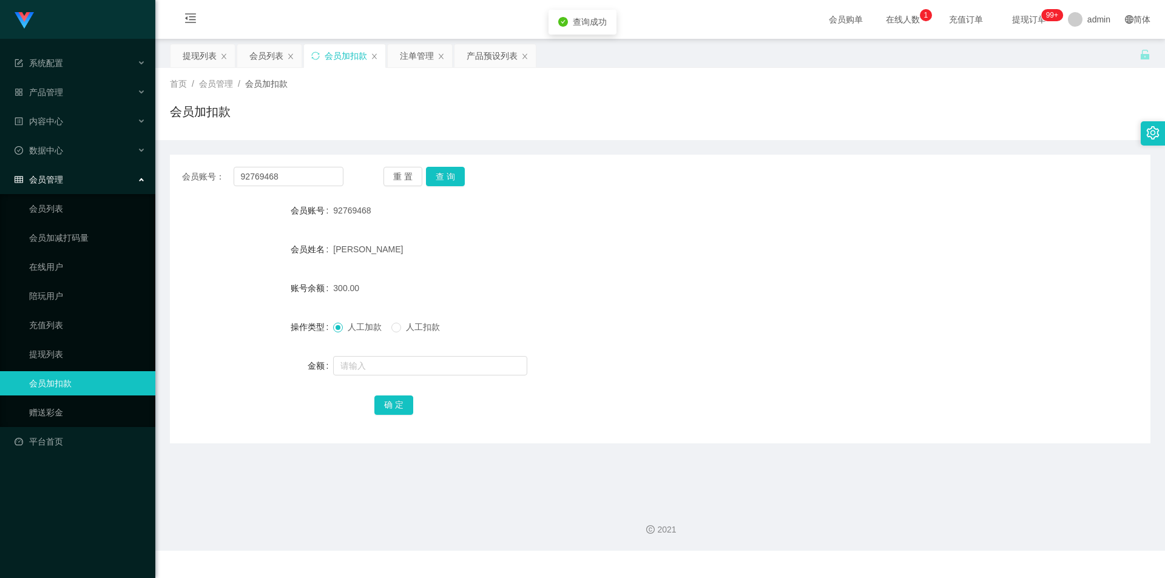
click at [963, 109] on div "会员加扣款" at bounding box center [660, 117] width 981 height 28
